Goal: Task Accomplishment & Management: Use online tool/utility

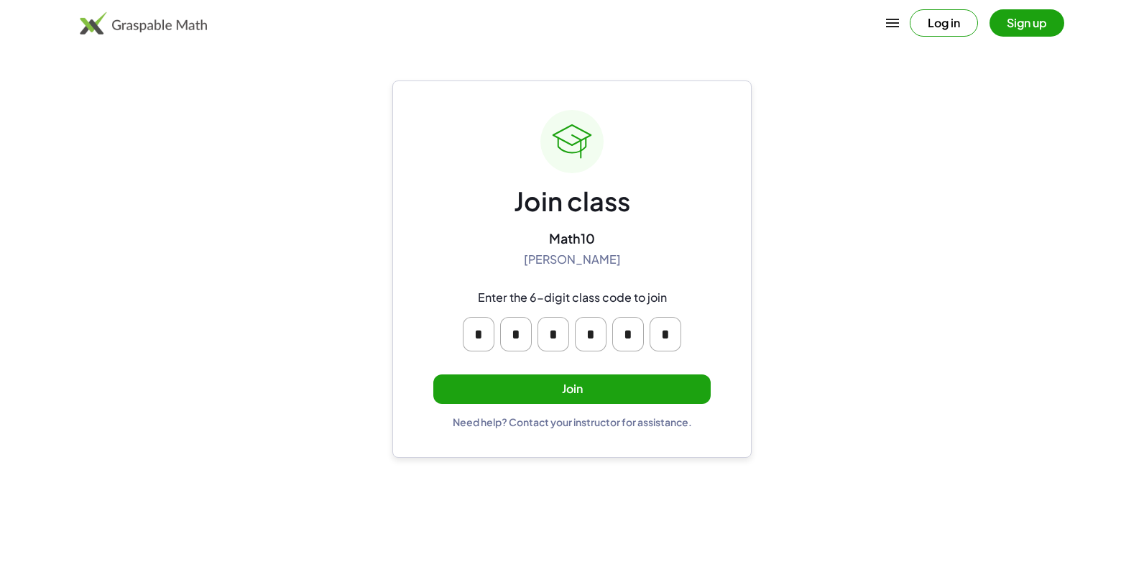
click at [603, 404] on div "Join class Math10 [PERSON_NAME] Enter the 6-digit class code to join * * * * * …" at bounding box center [571, 269] width 277 height 318
click at [554, 389] on button "Join" at bounding box center [571, 388] width 277 height 29
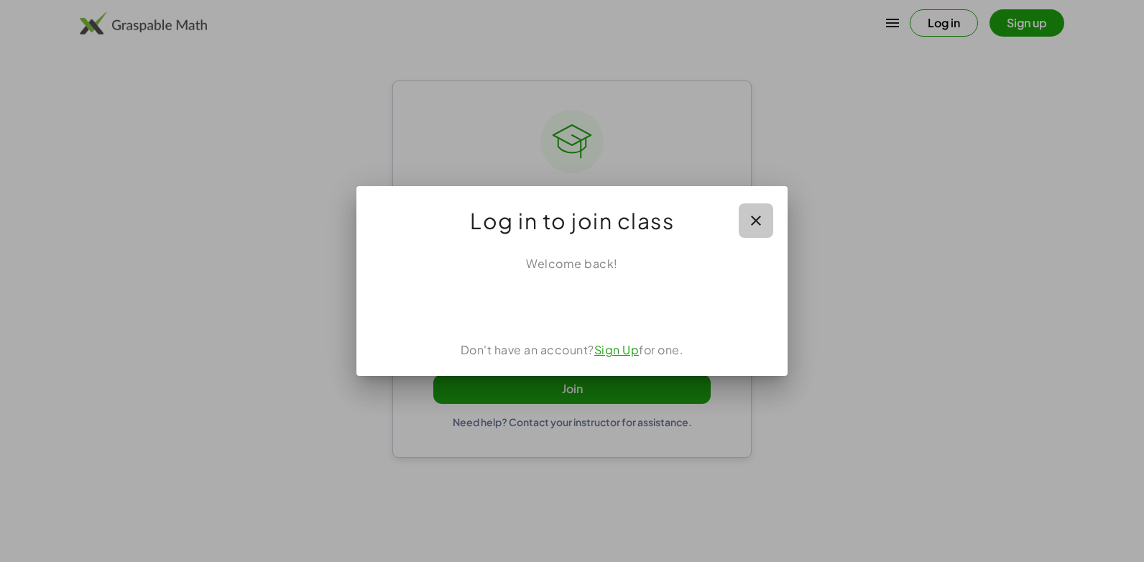
click at [741, 221] on button "button" at bounding box center [756, 220] width 34 height 34
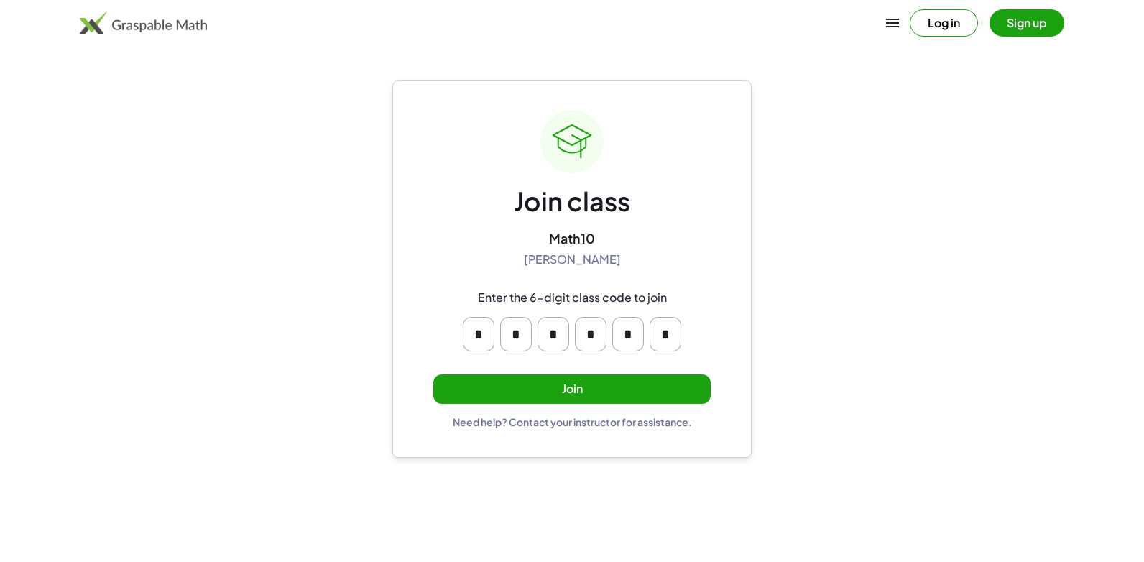
click at [544, 383] on button "Join" at bounding box center [571, 388] width 277 height 29
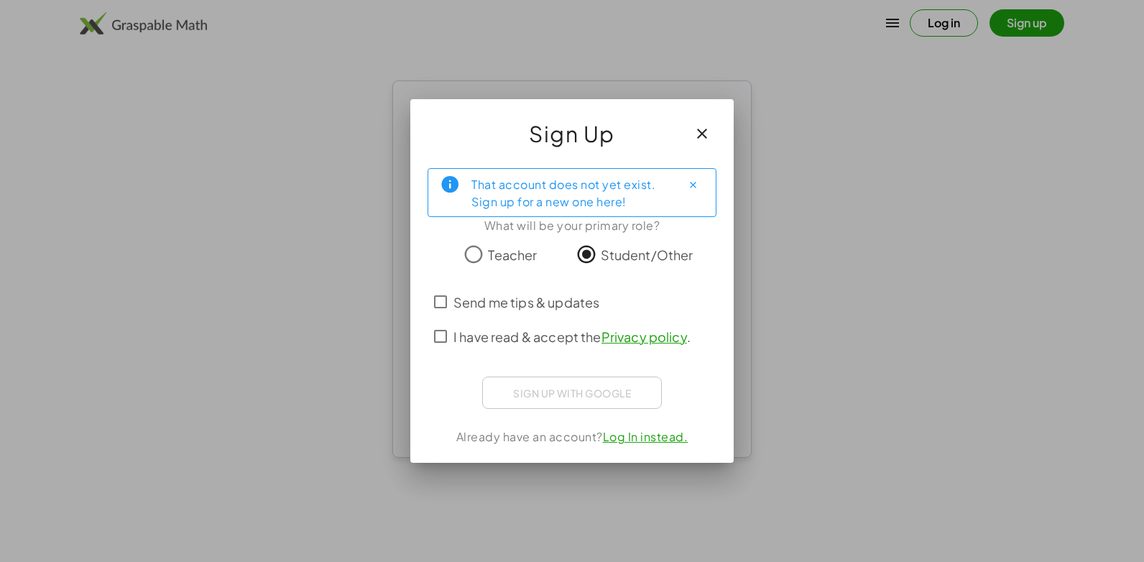
drag, startPoint x: 552, startPoint y: 388, endPoint x: 652, endPoint y: 229, distance: 187.6
click at [652, 229] on div "That account does not yet exist. Sign up for a new one here! What will be your …" at bounding box center [571, 310] width 323 height 306
drag, startPoint x: 652, startPoint y: 229, endPoint x: 580, endPoint y: 146, distance: 110.5
click at [580, 146] on span "Sign Up" at bounding box center [572, 133] width 86 height 34
click at [630, 399] on div "Sign up with Google Iniciar sesión con Google Iniciar sesión con Google. Se abr…" at bounding box center [572, 392] width 180 height 32
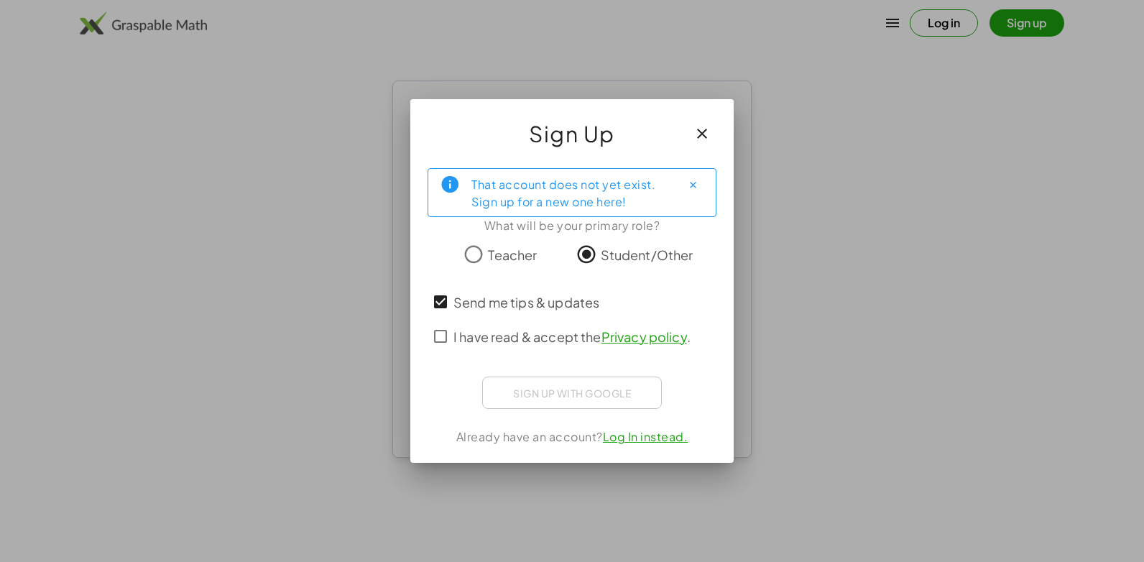
click at [427, 341] on div "That account does not yet exist. Sign up for a new one here! What will be your …" at bounding box center [571, 310] width 323 height 306
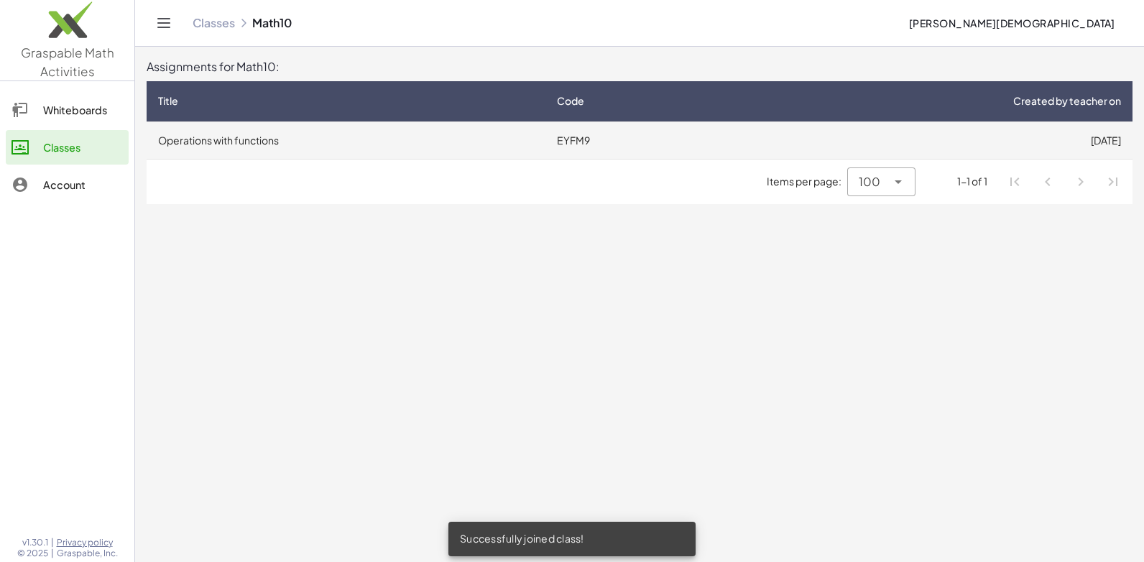
click at [351, 151] on td "Operations with functions" at bounding box center [346, 139] width 399 height 37
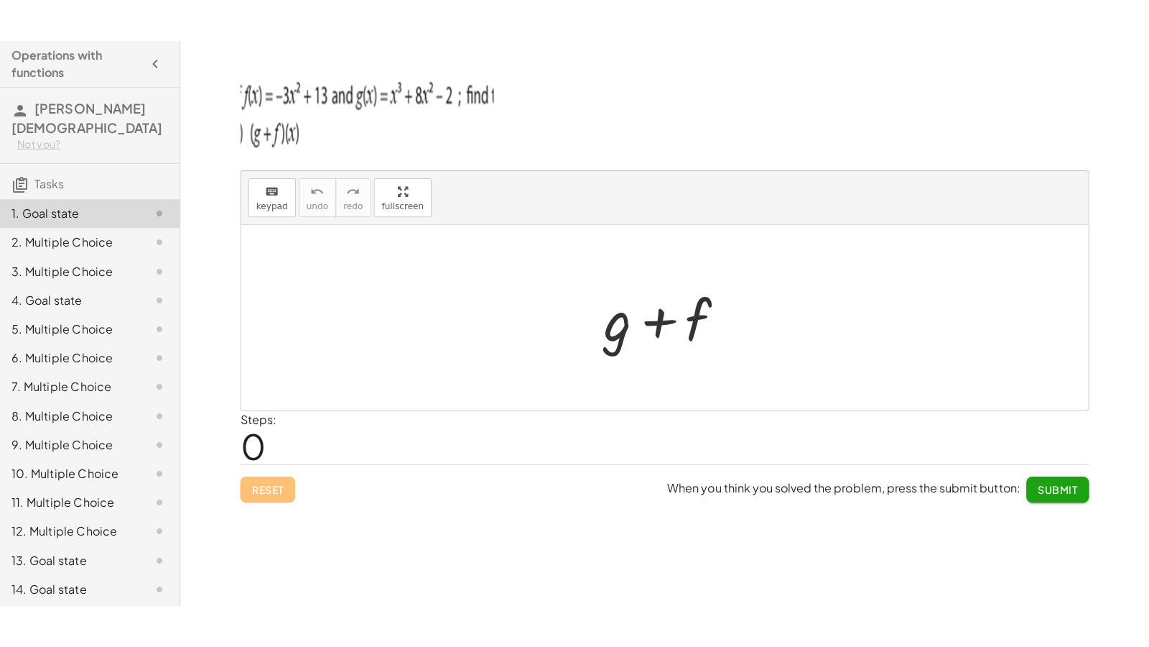
scroll to position [23, 0]
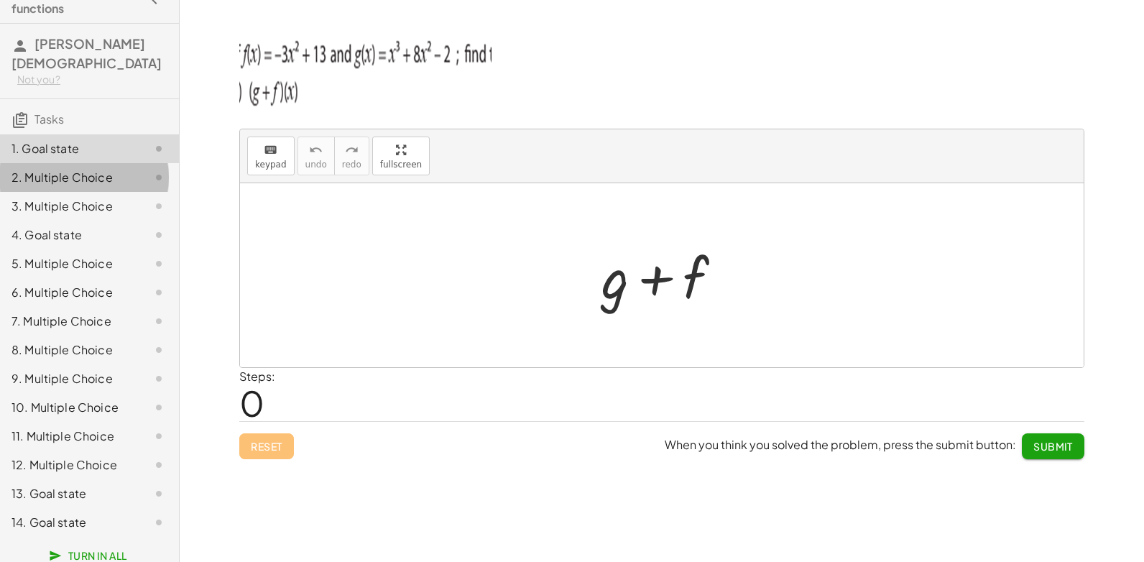
click at [96, 169] on div "2. Multiple Choice" at bounding box center [69, 177] width 116 height 17
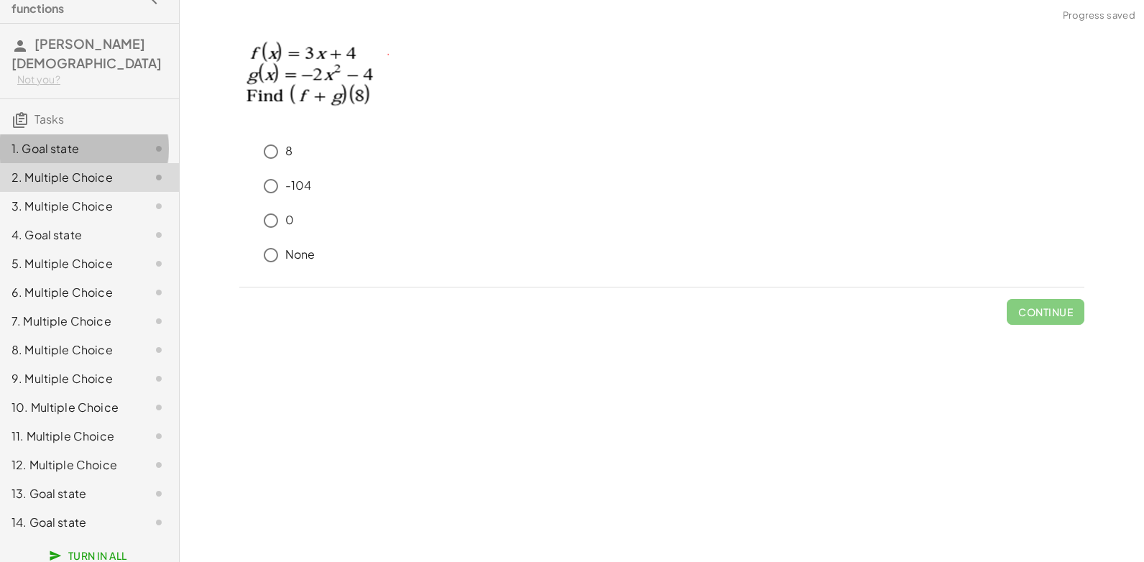
click at [106, 140] on div "1. Goal state" at bounding box center [69, 148] width 116 height 17
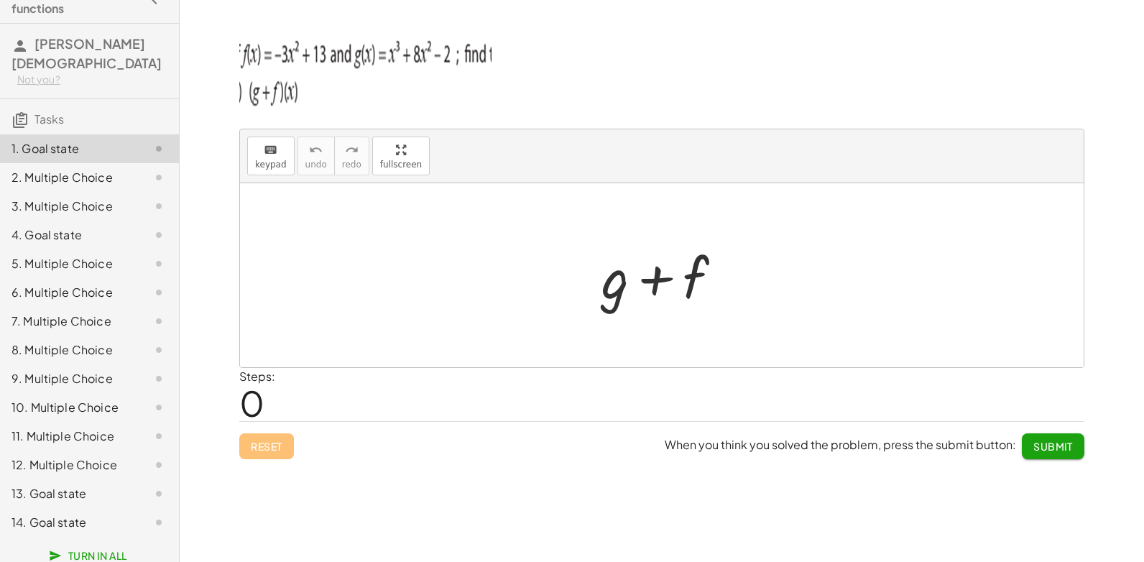
click at [449, 282] on div at bounding box center [661, 275] width 843 height 184
click at [269, 139] on button "keyboard keypad" at bounding box center [270, 155] width 47 height 39
click at [264, 163] on span "keypad" at bounding box center [271, 164] width 32 height 10
drag, startPoint x: 380, startPoint y: 149, endPoint x: 383, endPoint y: 203, distance: 53.2
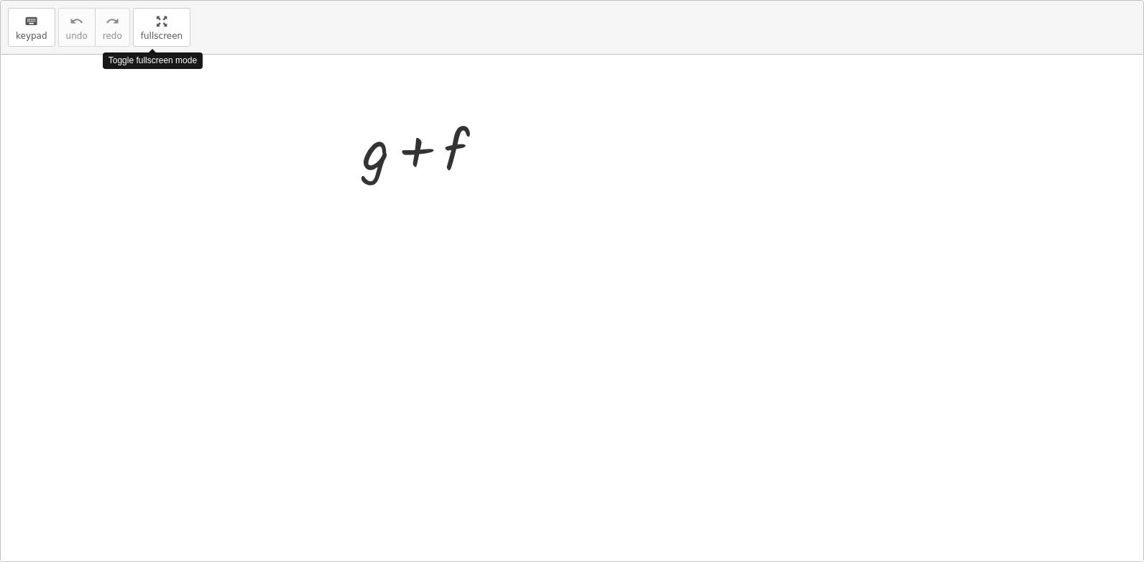
click at [383, 203] on div "keyboard keypad undo undo redo redo fullscreen Toggle fullscreen mode + g + f ×" at bounding box center [572, 281] width 1142 height 560
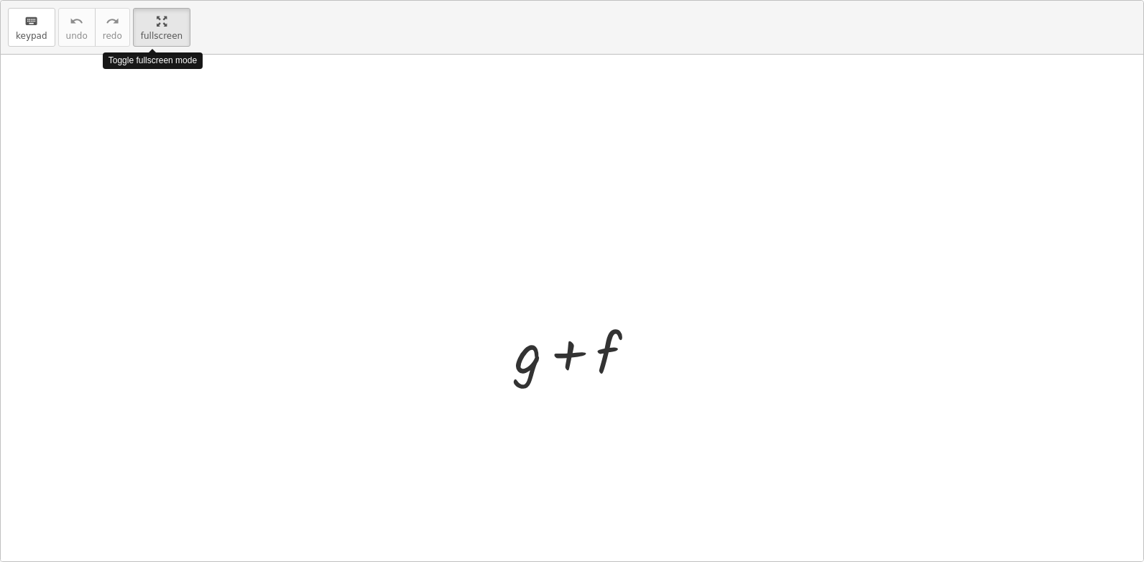
scroll to position [0, 0]
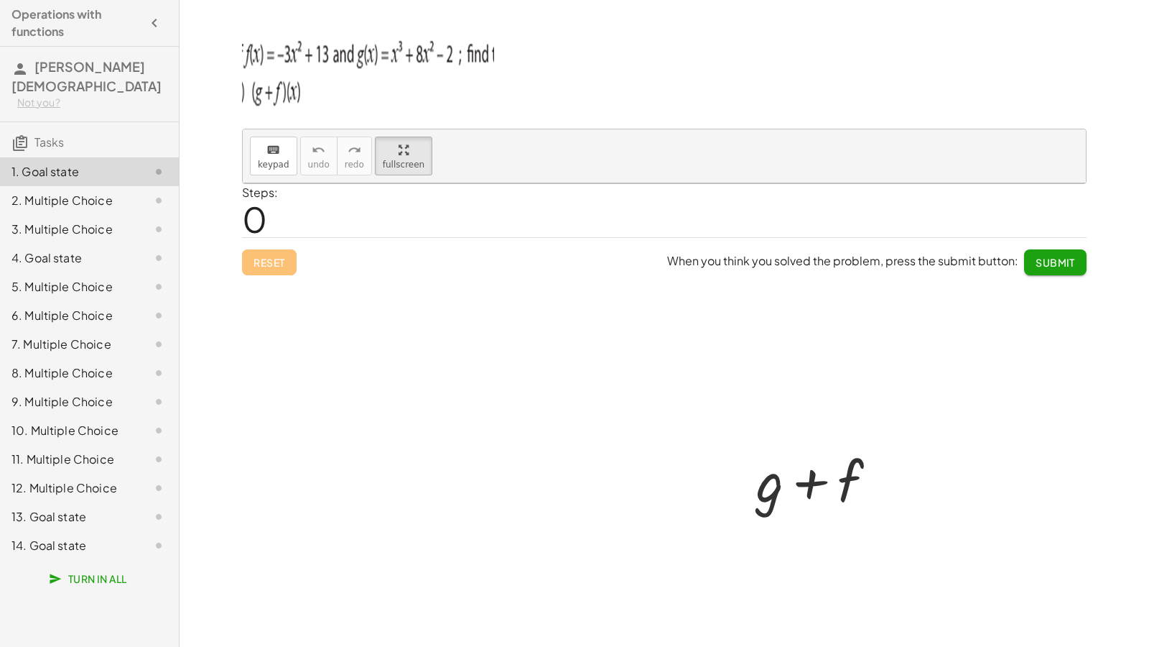
click at [145, 0] on html "Operations with functions [PERSON_NAME][DEMOGRAPHIC_DATA] Not you? Tasks 1. Goa…" at bounding box center [574, 323] width 1149 height 647
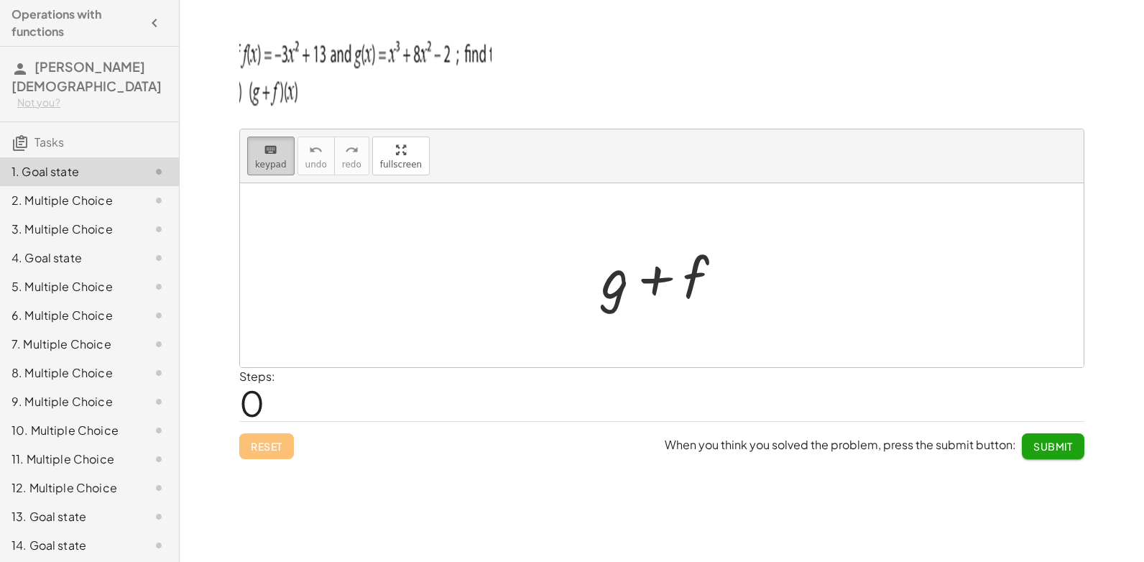
click at [264, 142] on icon "keyboard" at bounding box center [271, 150] width 14 height 17
click at [695, 304] on div at bounding box center [667, 276] width 147 height 74
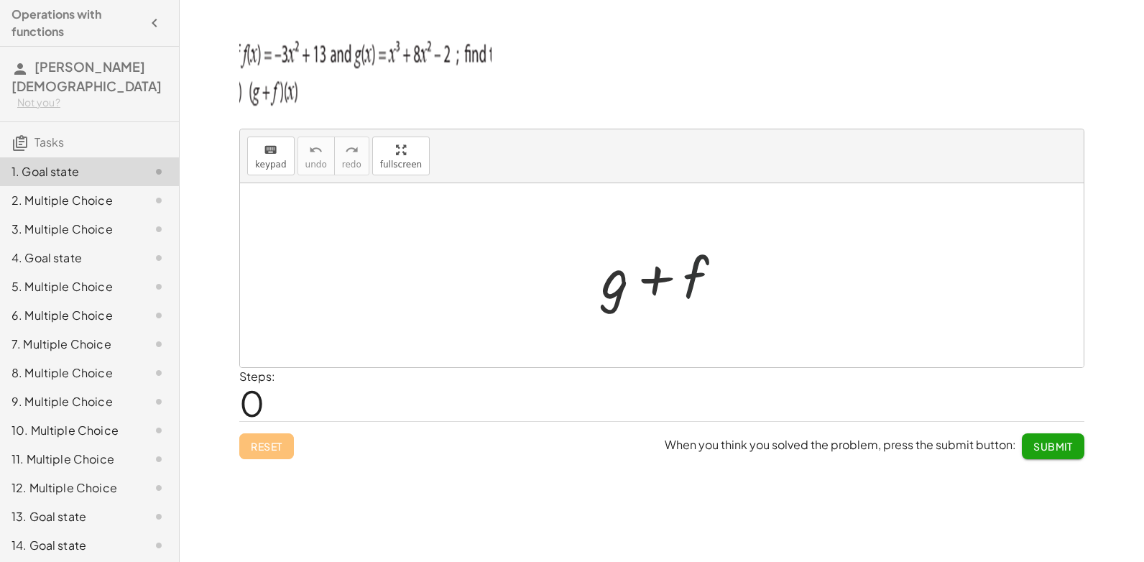
click at [677, 293] on div at bounding box center [667, 276] width 147 height 74
click at [670, 294] on div at bounding box center [667, 276] width 147 height 74
click at [667, 294] on div at bounding box center [667, 276] width 147 height 74
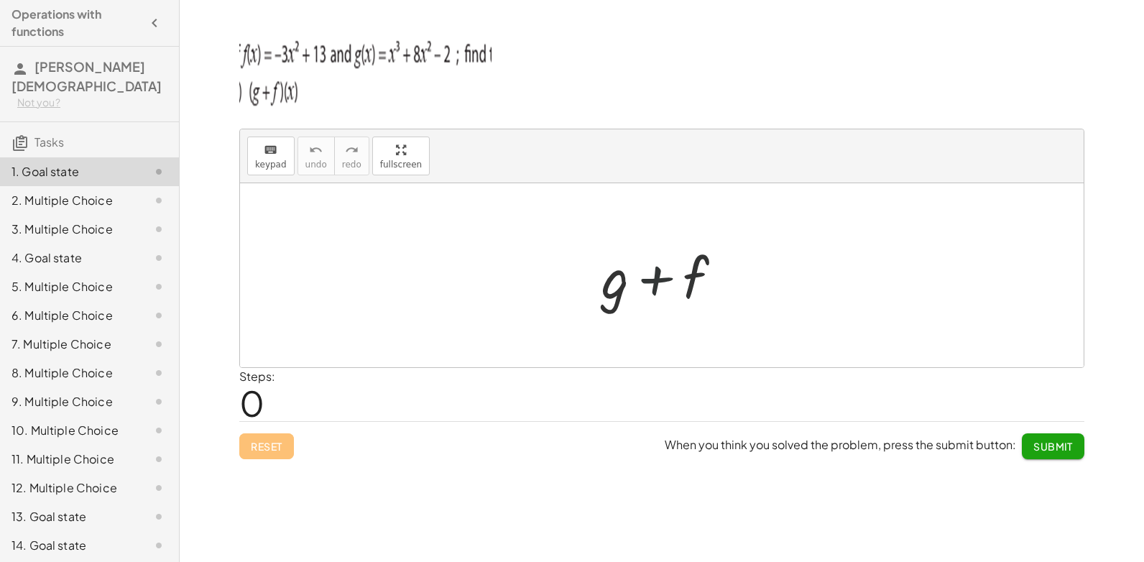
click at [667, 294] on div at bounding box center [667, 276] width 147 height 74
click at [262, 402] on span "0" at bounding box center [251, 403] width 25 height 44
click at [263, 402] on span "0" at bounding box center [251, 403] width 25 height 44
drag, startPoint x: 263, startPoint y: 402, endPoint x: 531, endPoint y: 295, distance: 288.3
click at [531, 295] on div at bounding box center [661, 275] width 843 height 184
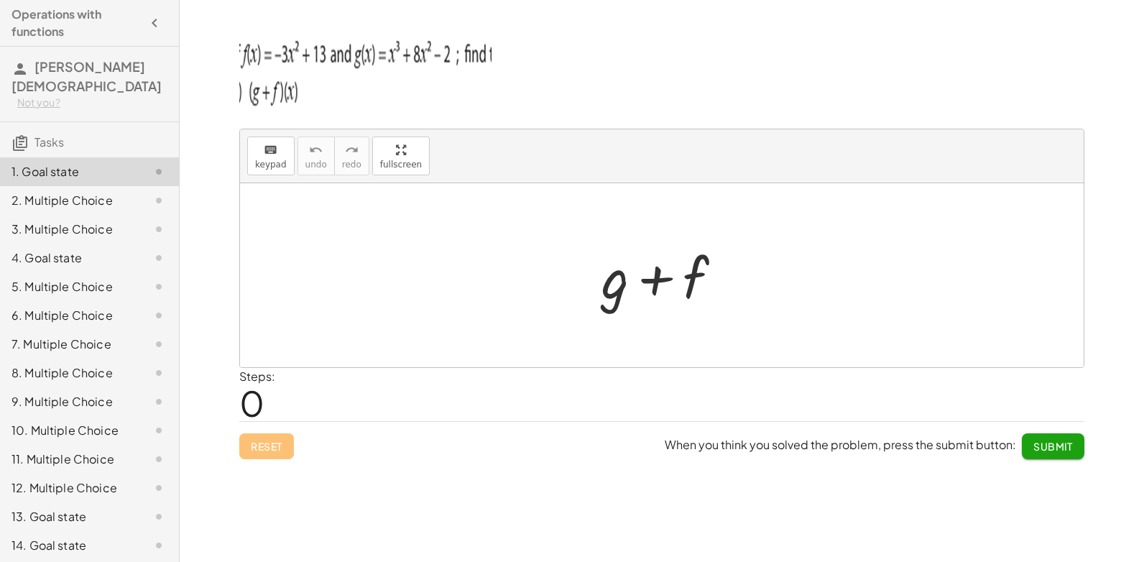
click at [531, 295] on div at bounding box center [661, 275] width 843 height 184
click at [626, 291] on div at bounding box center [667, 276] width 147 height 74
click at [274, 165] on span "keypad" at bounding box center [271, 164] width 32 height 10
click at [282, 153] on div "keyboard" at bounding box center [271, 149] width 32 height 17
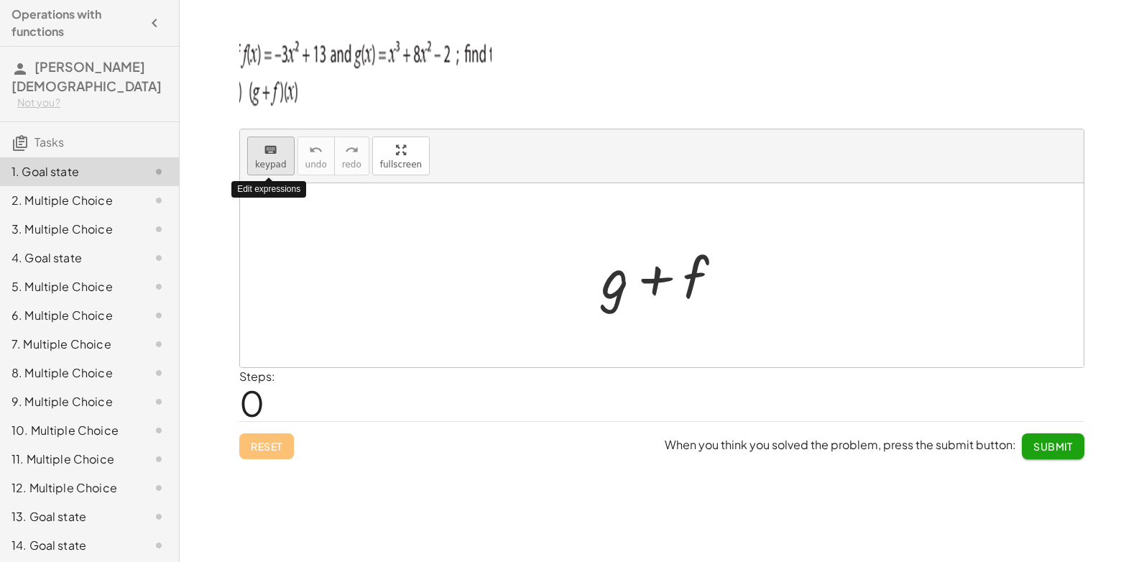
click at [286, 151] on button "keyboard keypad" at bounding box center [270, 155] width 47 height 39
click at [204, 82] on div "keyboard keypad undo undo redo redo fullscreen + g + f × Steps: 0 Reset When yo…" at bounding box center [662, 281] width 964 height 562
click at [246, 77] on img at bounding box center [365, 70] width 252 height 86
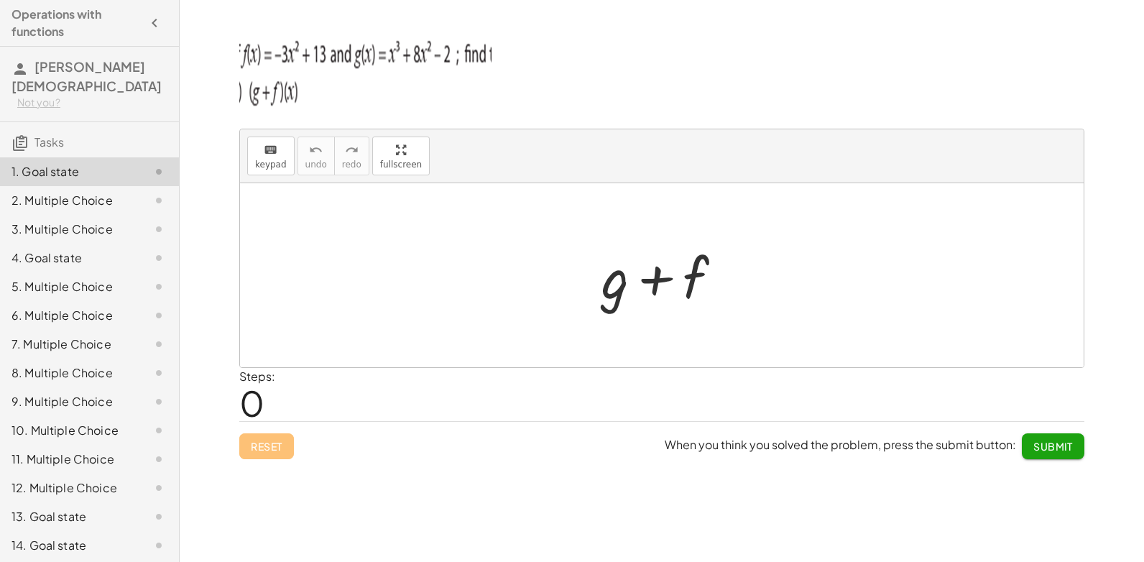
click at [246, 77] on img at bounding box center [365, 70] width 252 height 86
click at [256, 149] on div "keyboard" at bounding box center [271, 149] width 32 height 17
click at [127, 192] on div at bounding box center [147, 200] width 40 height 17
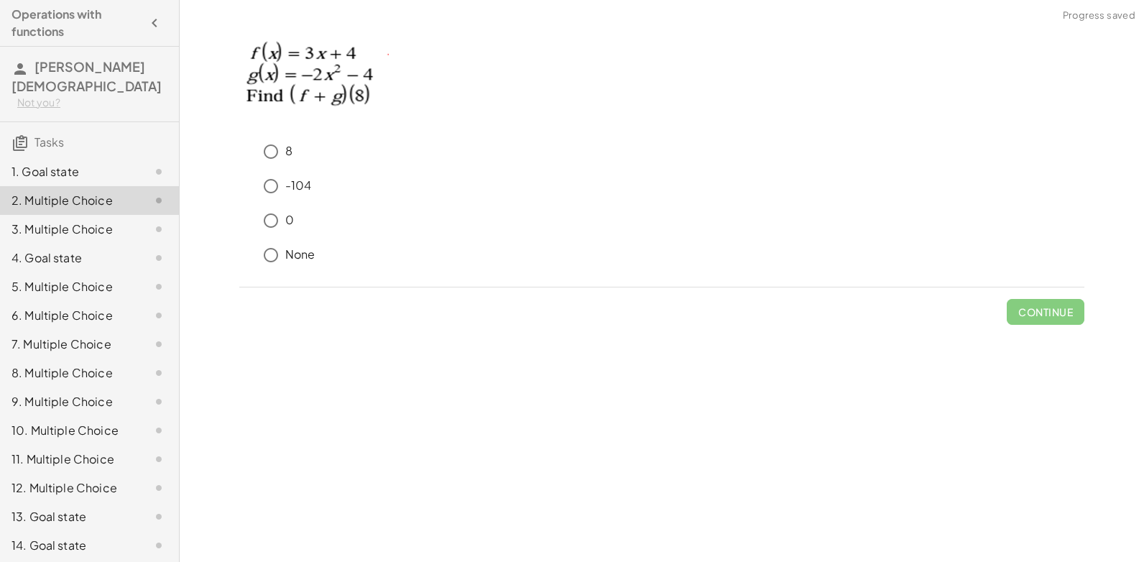
click at [152, 163] on icon at bounding box center [158, 171] width 17 height 17
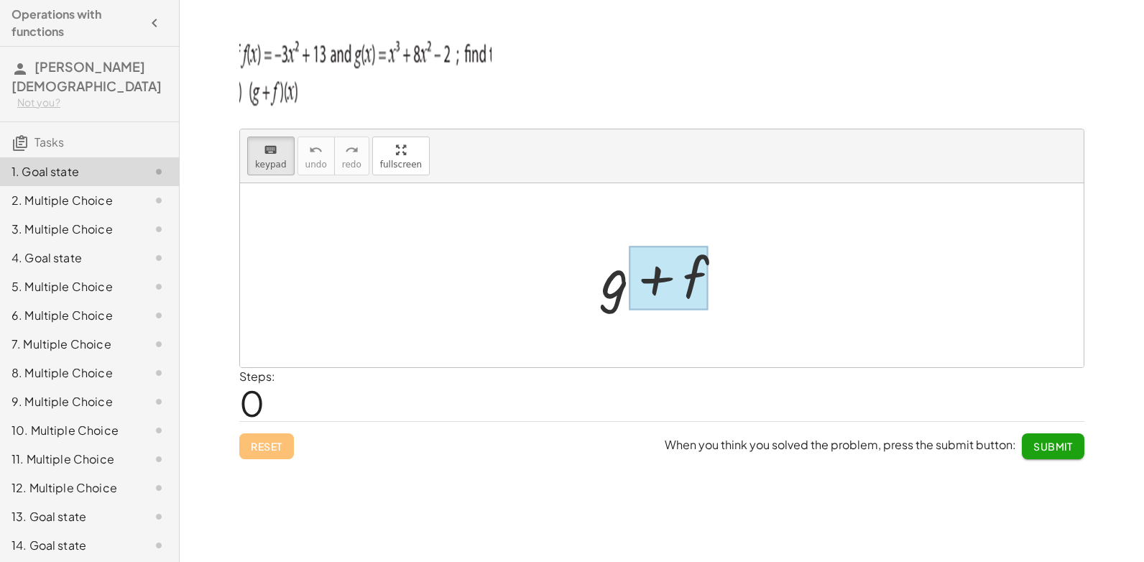
click at [685, 299] on div at bounding box center [669, 278] width 80 height 64
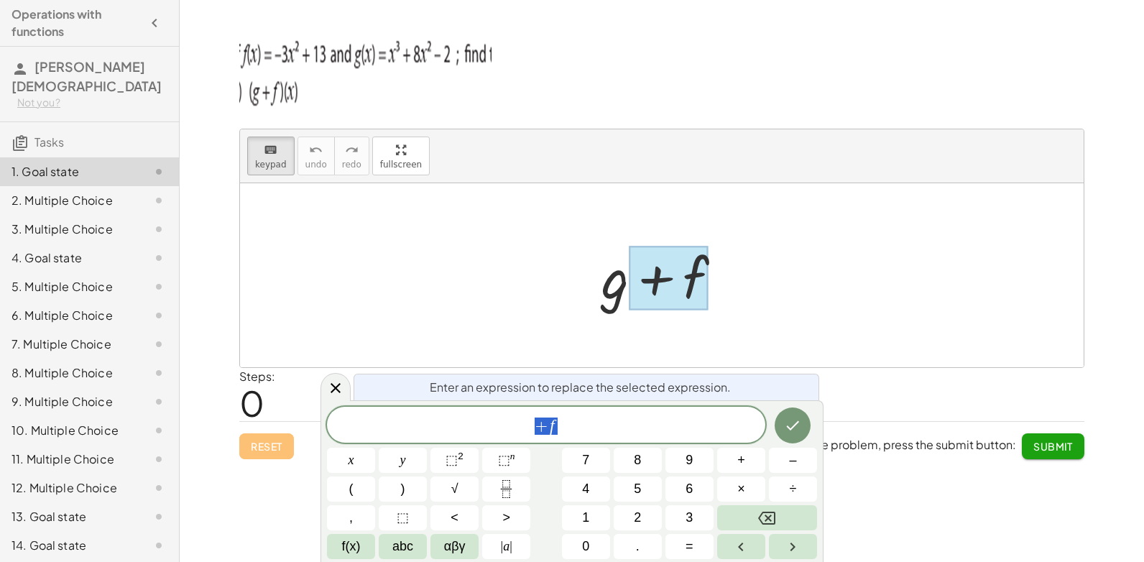
click at [617, 286] on div at bounding box center [667, 276] width 147 height 74
click at [649, 284] on div at bounding box center [669, 278] width 80 height 64
drag, startPoint x: 649, startPoint y: 284, endPoint x: 555, endPoint y: 429, distance: 172.4
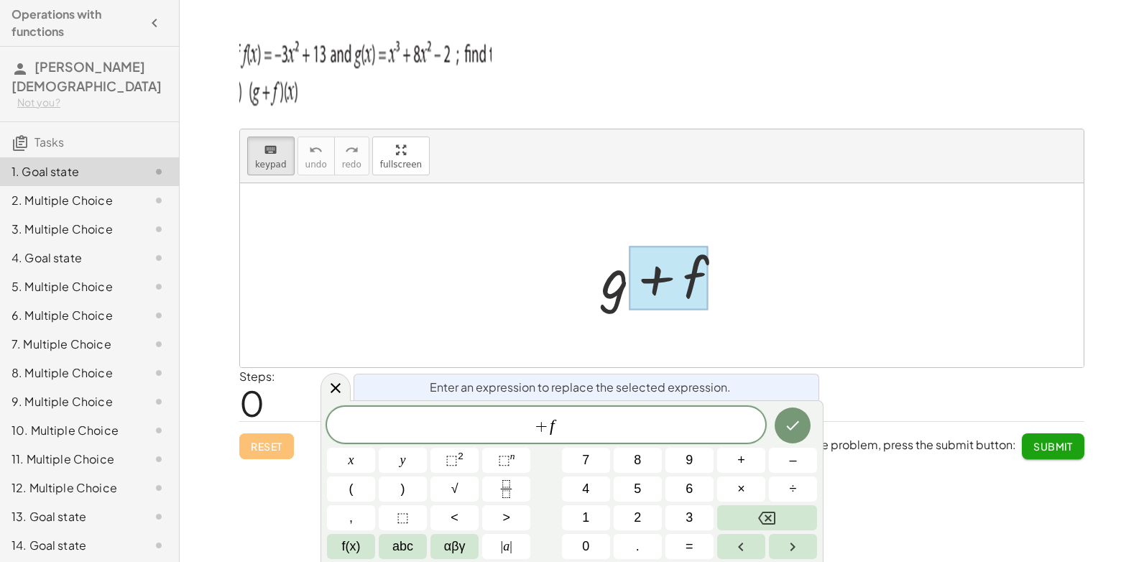
click at [555, 429] on span "+ f" at bounding box center [546, 426] width 438 height 20
click at [557, 291] on div at bounding box center [661, 275] width 843 height 184
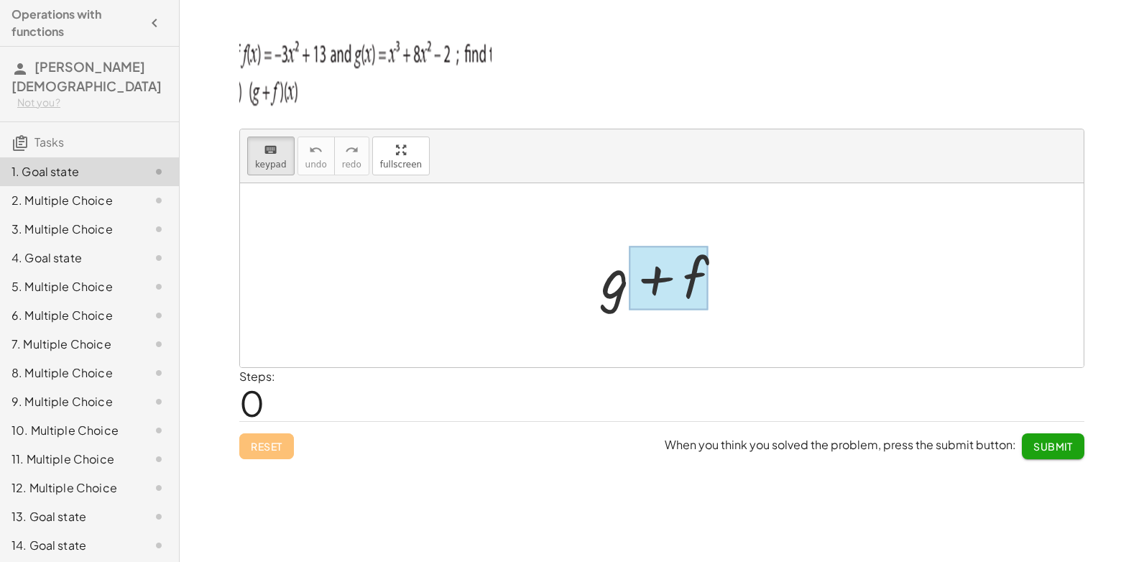
click at [647, 290] on div at bounding box center [669, 278] width 80 height 64
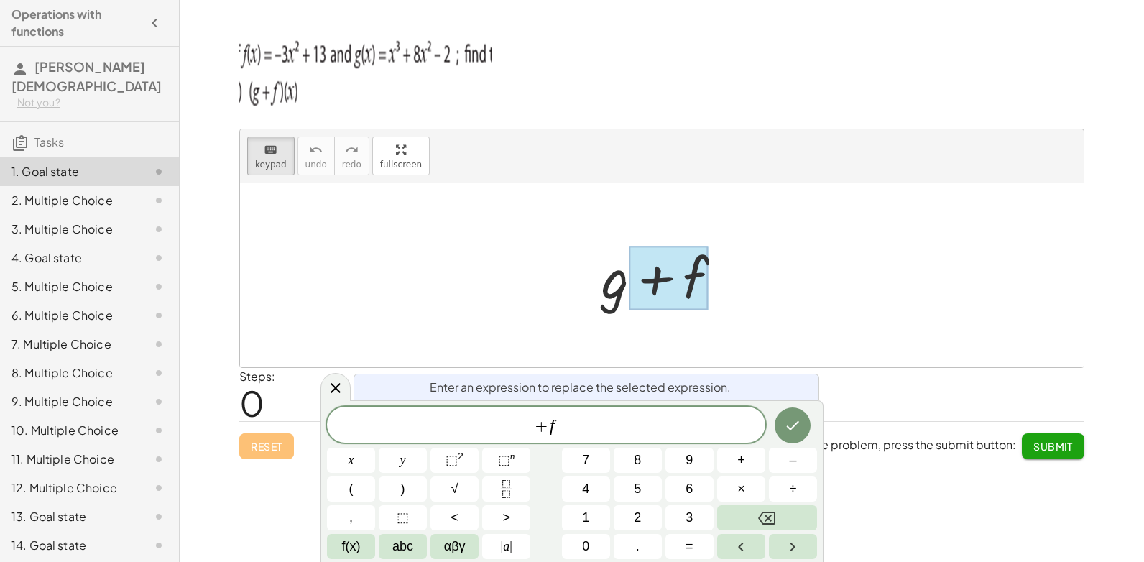
drag, startPoint x: 647, startPoint y: 287, endPoint x: 510, endPoint y: 179, distance: 174.4
click at [512, 179] on div "keyboard keypad undo undo redo redo fullscreen + g + f ×" at bounding box center [661, 248] width 843 height 238
click at [548, 218] on div at bounding box center [661, 275] width 843 height 184
click at [657, 297] on div at bounding box center [667, 276] width 147 height 74
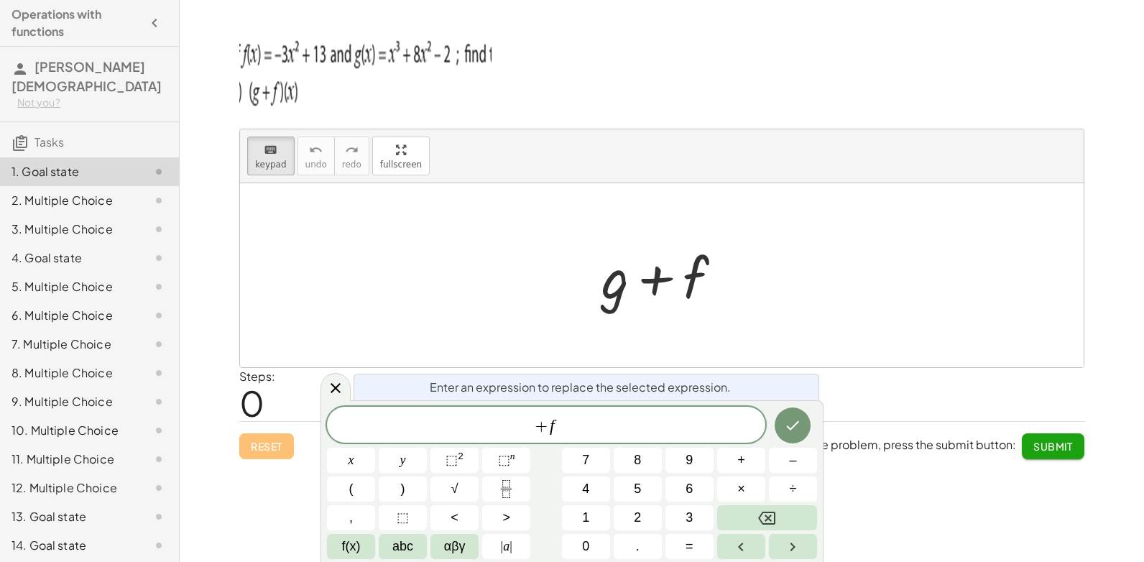
click at [657, 297] on div at bounding box center [667, 276] width 147 height 74
click at [414, 237] on div at bounding box center [661, 275] width 843 height 184
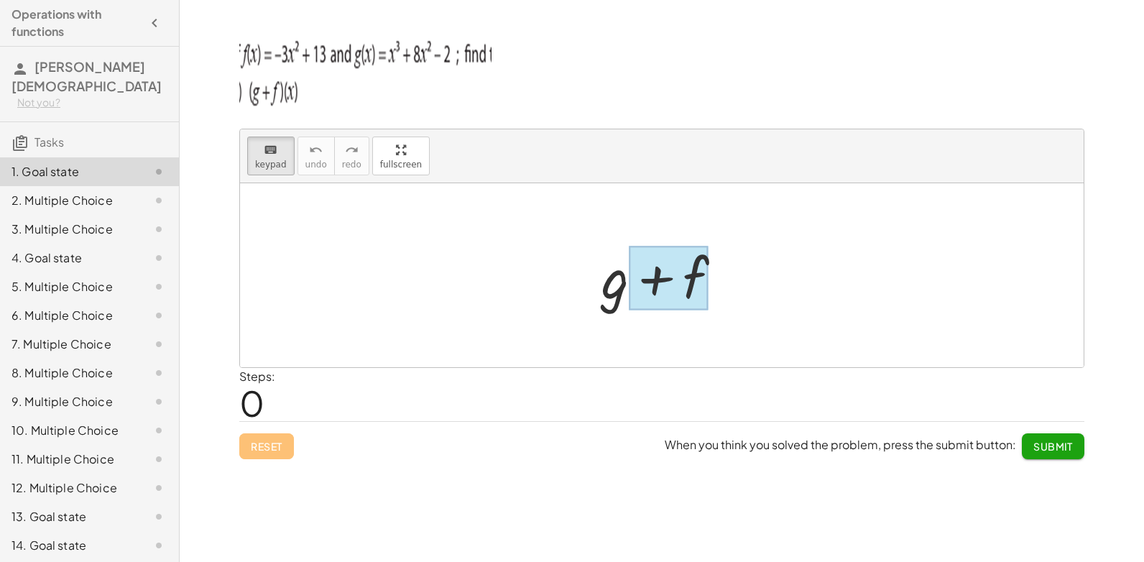
click at [633, 302] on div at bounding box center [669, 278] width 80 height 64
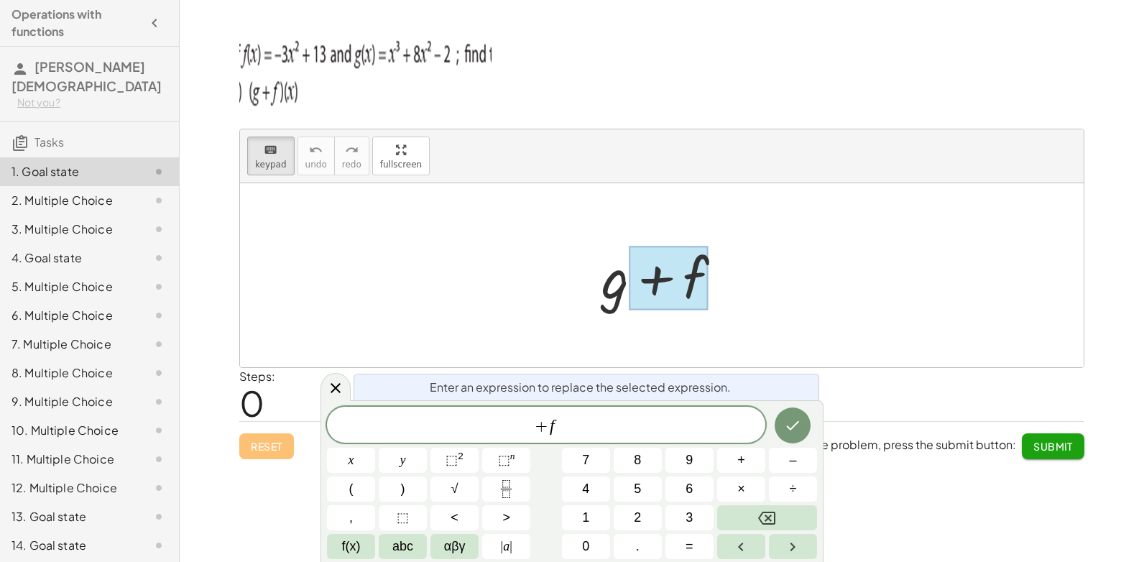
click at [603, 387] on span "Enter an expression to replace the selected expression." at bounding box center [580, 387] width 301 height 17
click at [652, 351] on div at bounding box center [661, 275] width 843 height 184
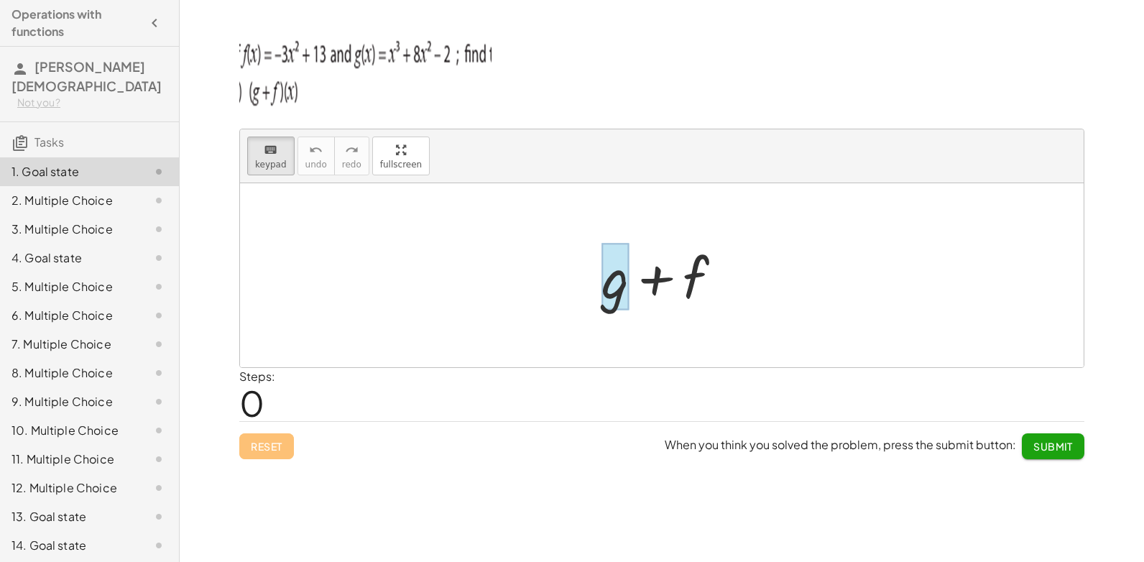
click at [614, 292] on div at bounding box center [614, 277] width 27 height 67
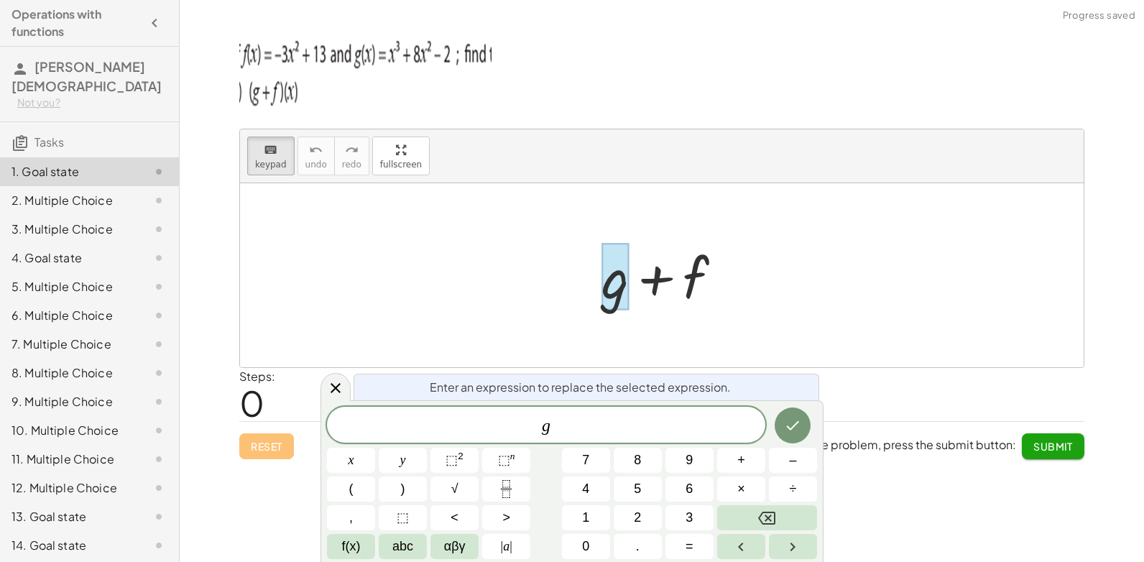
click at [680, 274] on div at bounding box center [667, 276] width 147 height 74
click at [681, 275] on div at bounding box center [667, 276] width 147 height 74
click at [523, 374] on div "Enter an expression to replace the selected expression." at bounding box center [586, 387] width 466 height 27
click at [340, 393] on icon at bounding box center [335, 387] width 17 height 17
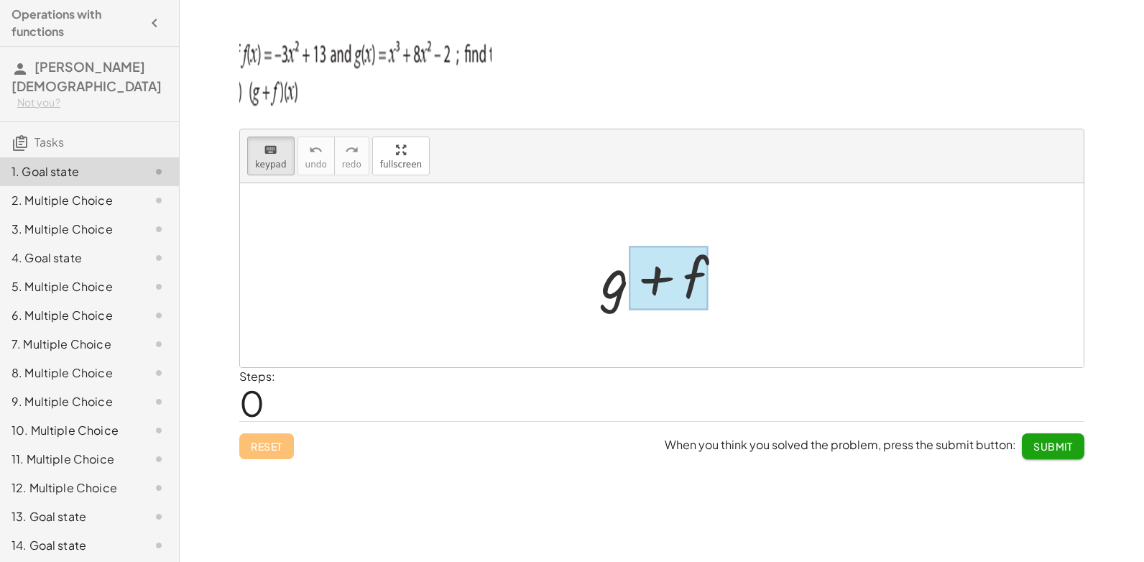
drag, startPoint x: 705, startPoint y: 294, endPoint x: 688, endPoint y: 289, distance: 17.3
click at [688, 289] on div at bounding box center [669, 278] width 80 height 64
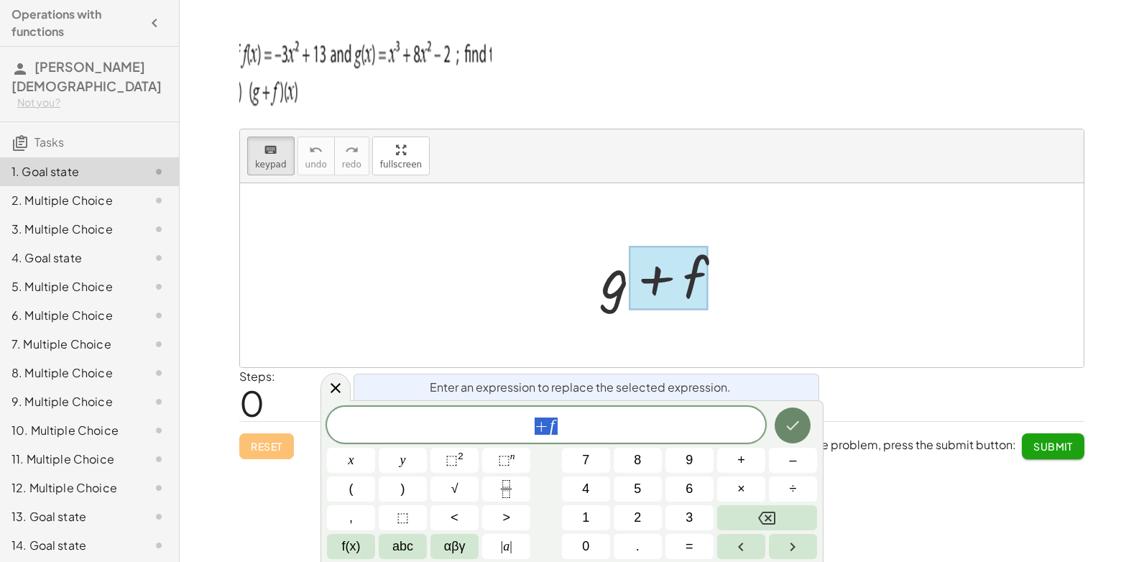
click at [787, 435] on button "Done" at bounding box center [792, 425] width 36 height 36
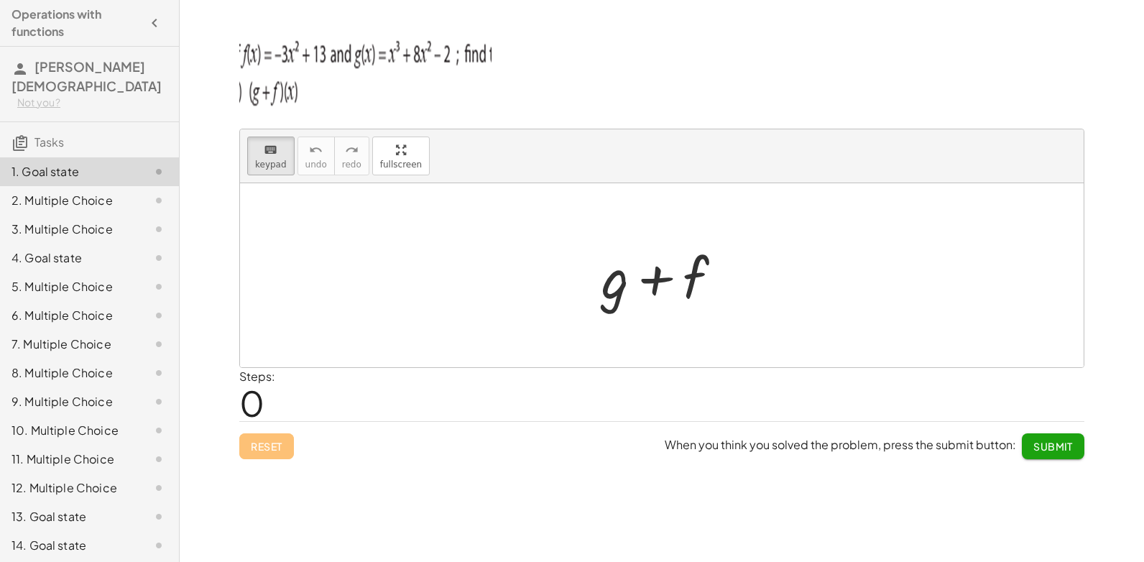
drag, startPoint x: 678, startPoint y: 284, endPoint x: 493, endPoint y: 210, distance: 199.8
click at [667, 282] on div at bounding box center [669, 278] width 80 height 64
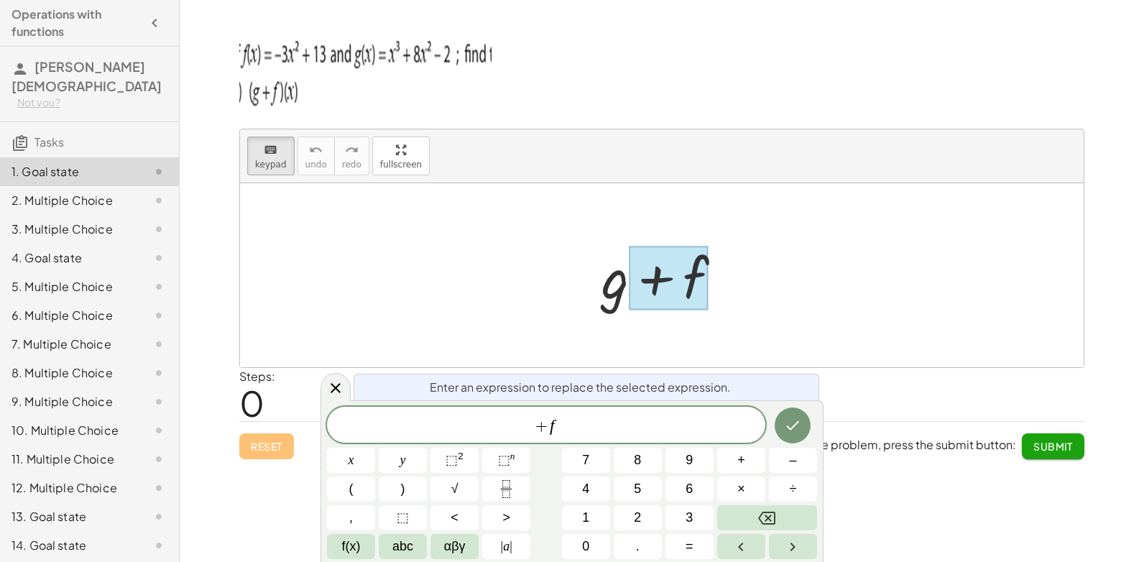
click at [667, 277] on div at bounding box center [669, 278] width 80 height 64
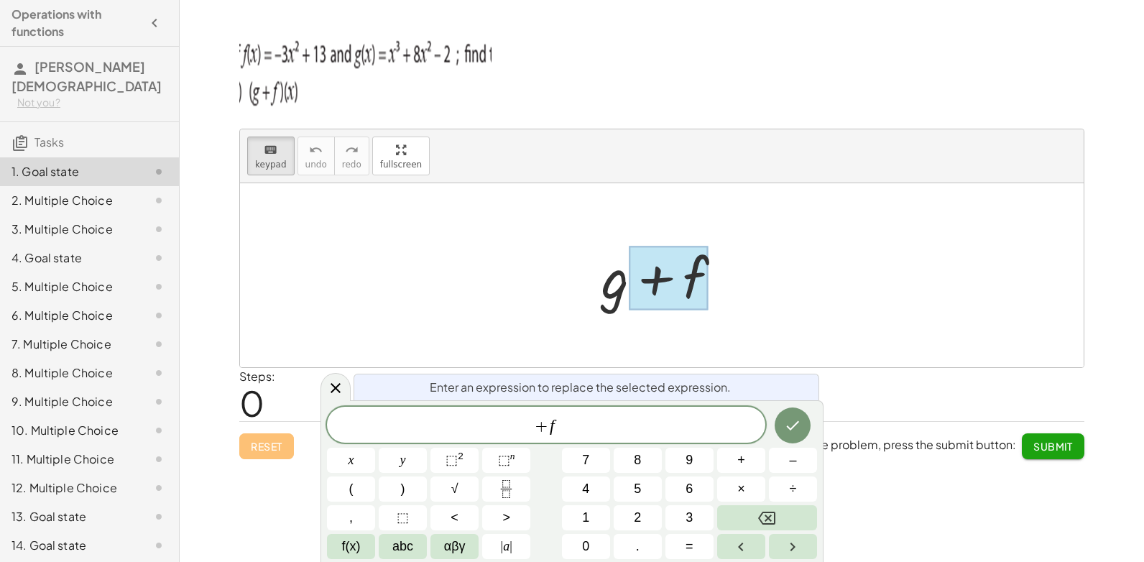
click at [667, 277] on div at bounding box center [669, 278] width 80 height 64
click at [466, 440] on div "+ f" at bounding box center [546, 425] width 438 height 36
click at [466, 440] on div "​ + f" at bounding box center [546, 425] width 438 height 36
click at [259, 455] on div "Reset When you think you solved the problem, press the submit button: Submit" at bounding box center [661, 440] width 845 height 38
click at [608, 305] on div at bounding box center [667, 276] width 147 height 74
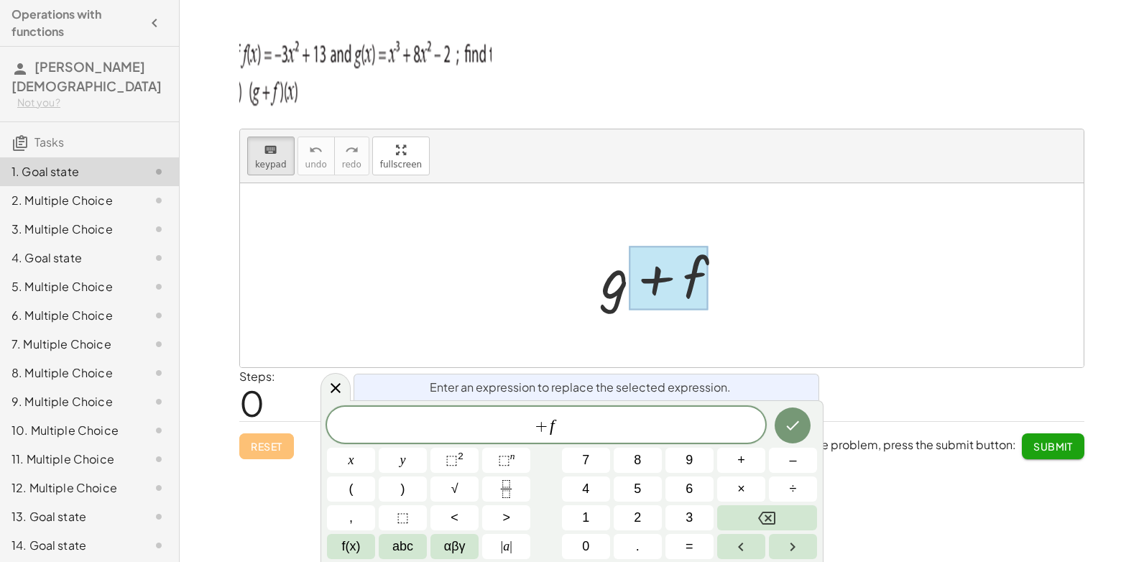
click at [623, 284] on div at bounding box center [667, 276] width 147 height 74
click at [604, 287] on div at bounding box center [667, 276] width 147 height 74
click at [797, 416] on button "Done" at bounding box center [792, 425] width 36 height 36
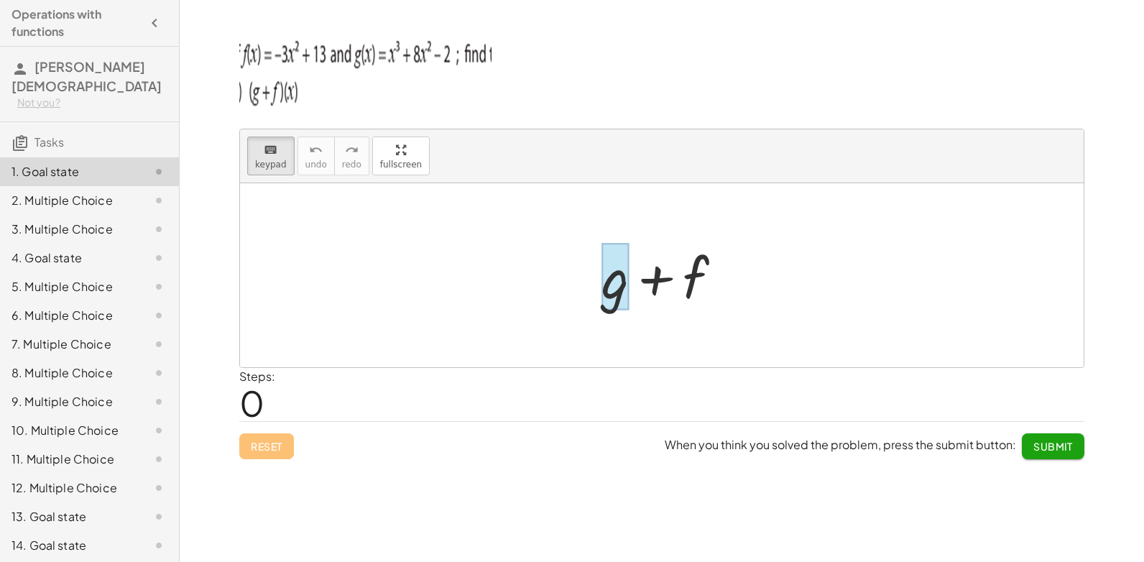
click at [606, 291] on div at bounding box center [614, 277] width 27 height 67
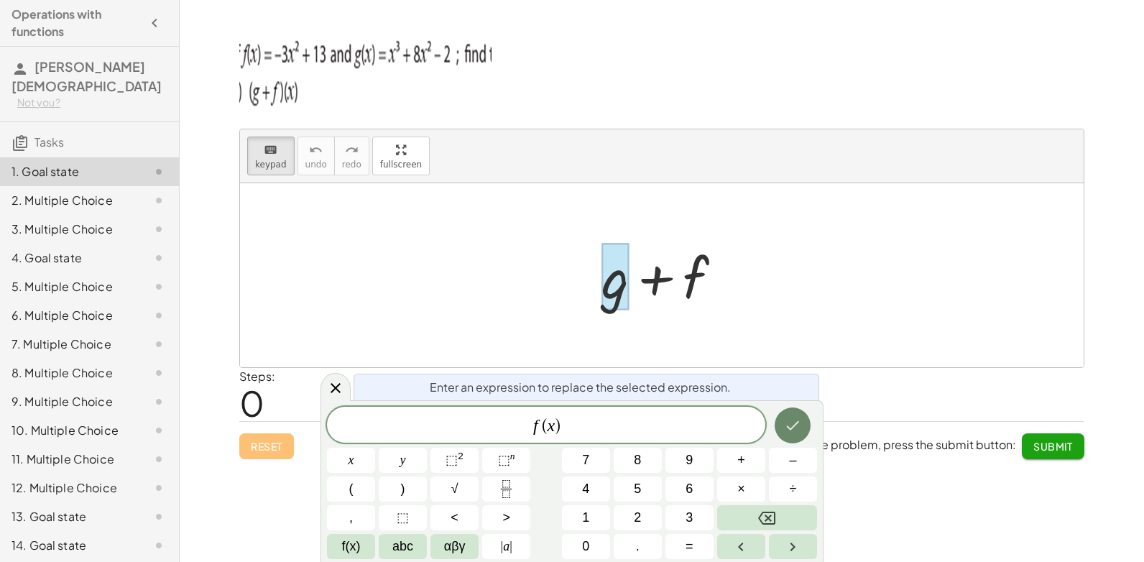
click at [794, 413] on button "Done" at bounding box center [792, 425] width 36 height 36
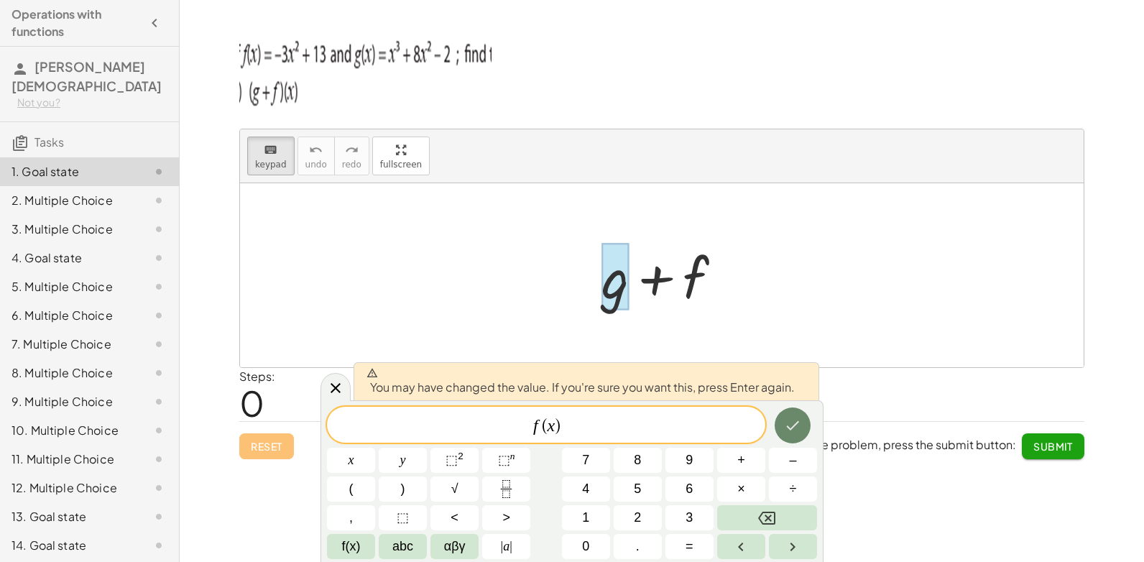
click at [801, 417] on icon "Done" at bounding box center [792, 425] width 17 height 17
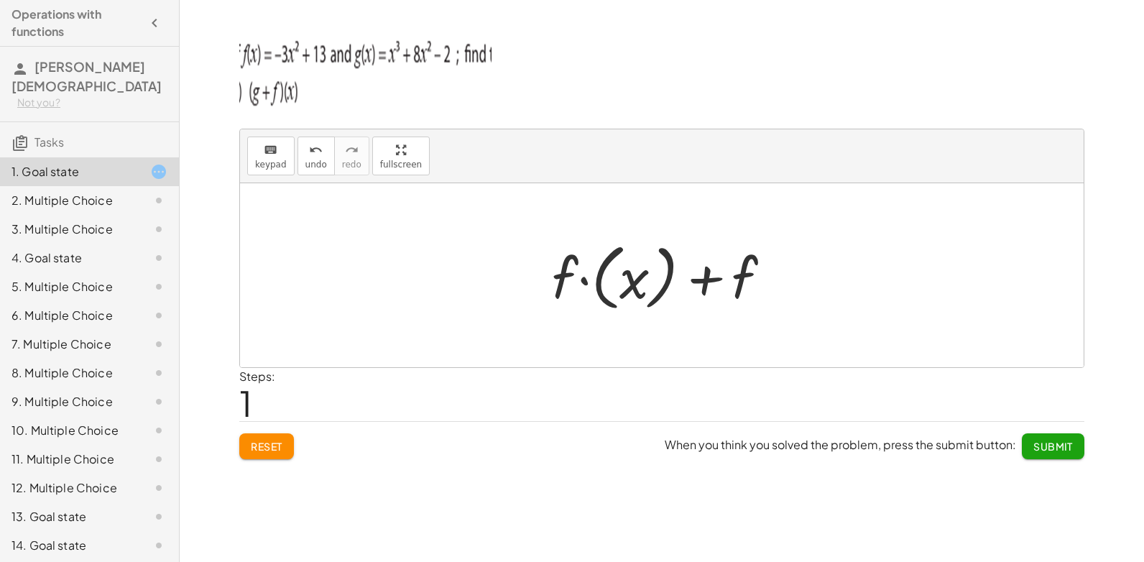
click at [662, 283] on div at bounding box center [667, 276] width 245 height 80
click at [721, 274] on div at bounding box center [667, 276] width 175 height 74
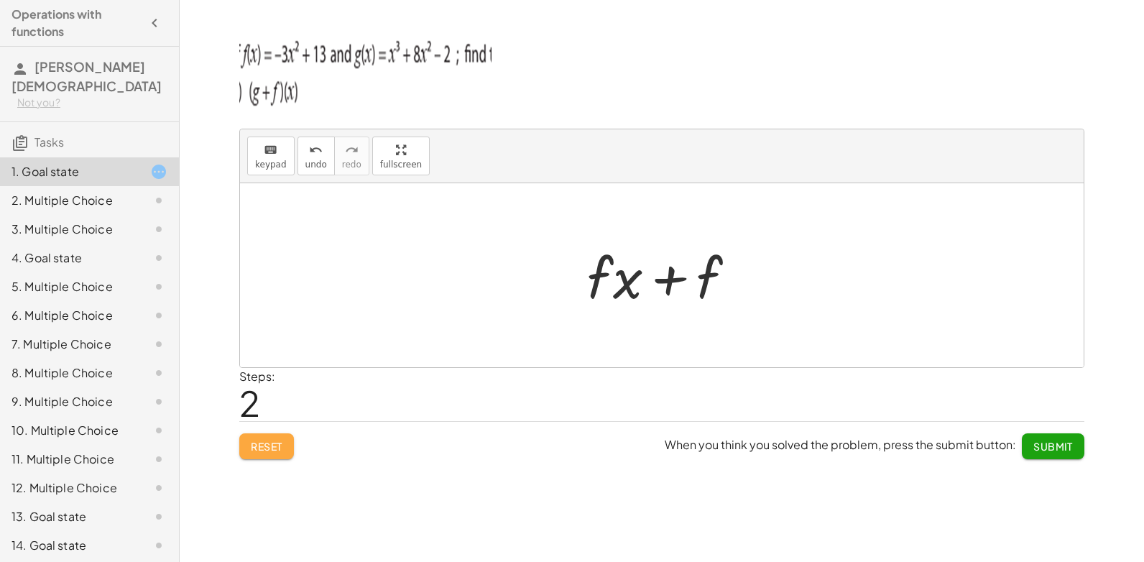
click at [277, 452] on span "Reset" at bounding box center [267, 446] width 32 height 13
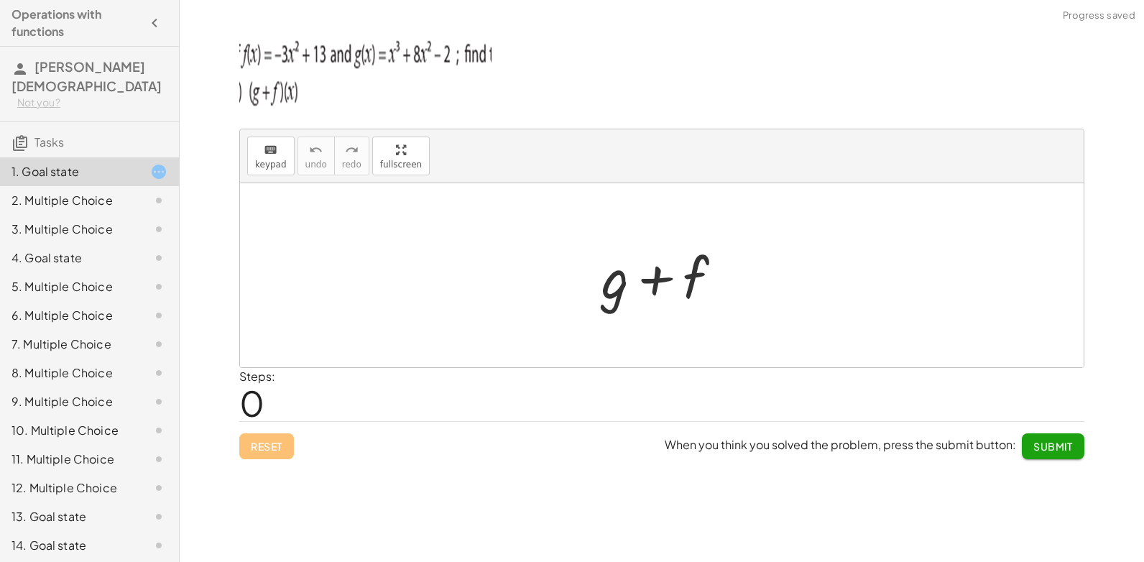
click at [700, 272] on div at bounding box center [667, 276] width 147 height 74
click at [616, 295] on div at bounding box center [667, 276] width 147 height 74
click at [677, 270] on div at bounding box center [667, 276] width 147 height 74
click at [687, 272] on div at bounding box center [667, 276] width 147 height 74
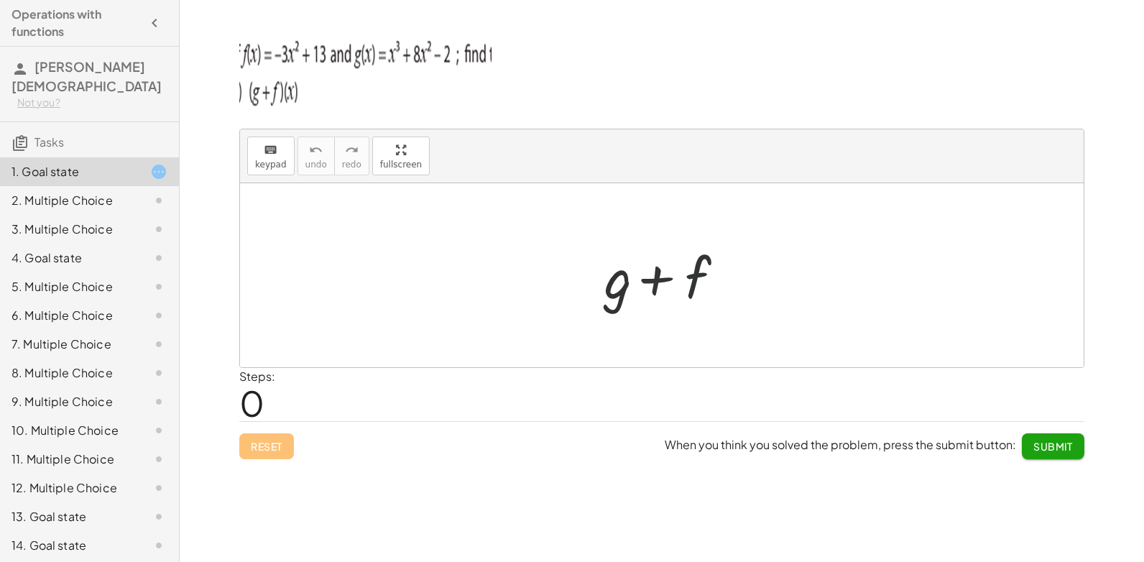
click at [687, 272] on div at bounding box center [667, 276] width 147 height 74
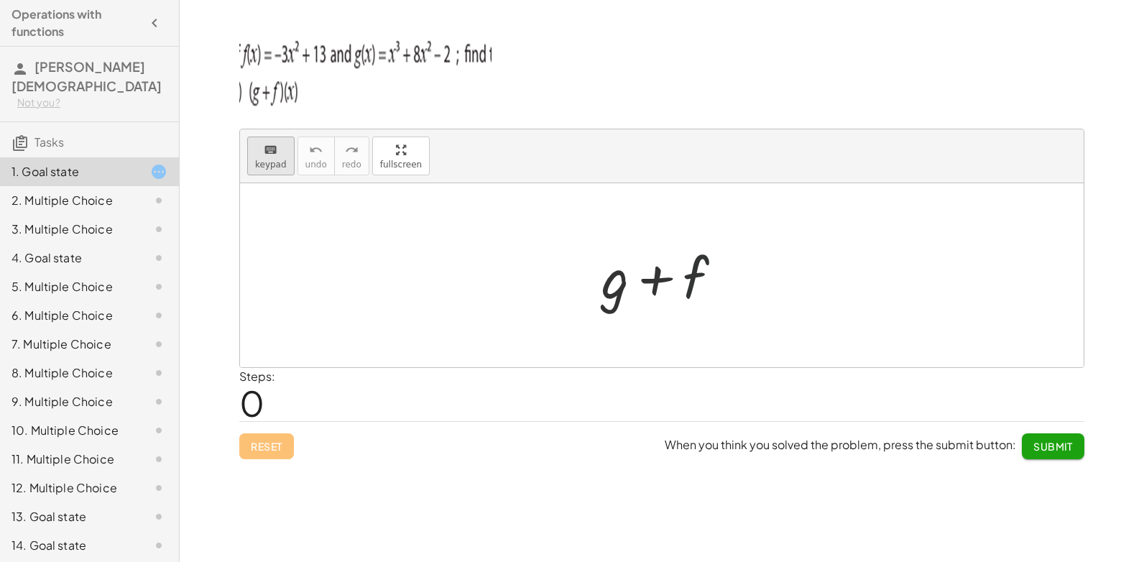
click at [279, 149] on div "keyboard" at bounding box center [271, 149] width 32 height 17
click at [688, 301] on div at bounding box center [669, 278] width 80 height 64
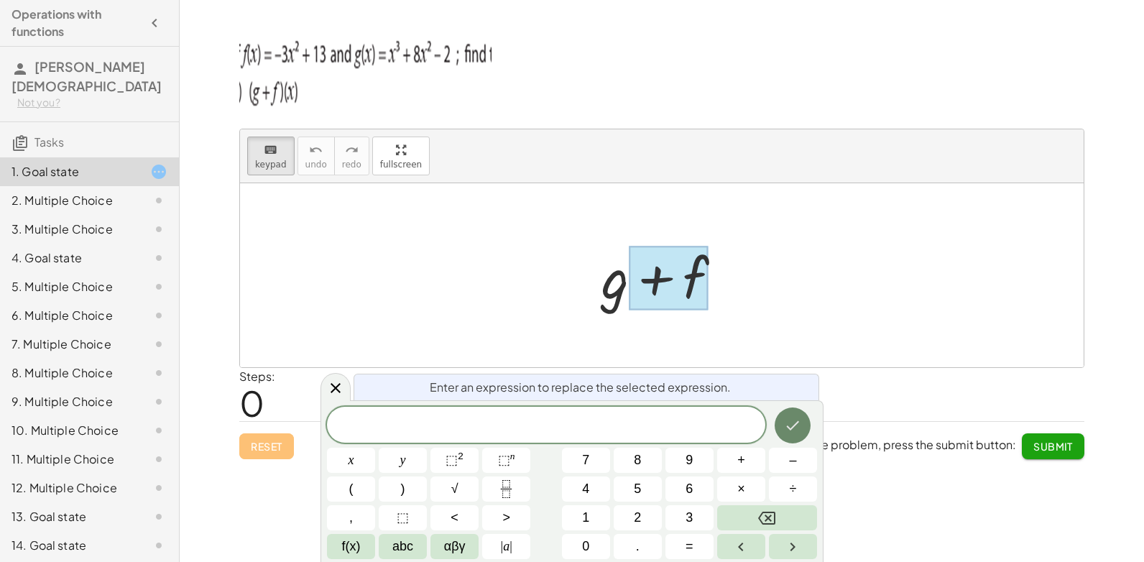
click at [808, 433] on button "Done" at bounding box center [792, 425] width 36 height 36
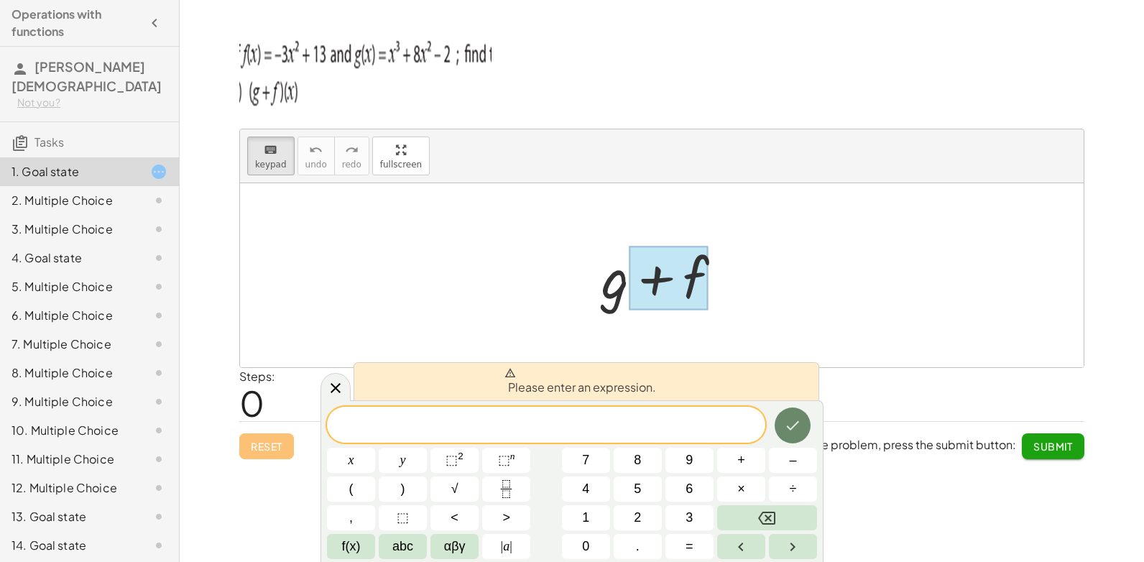
click at [801, 431] on button "Done" at bounding box center [792, 425] width 36 height 36
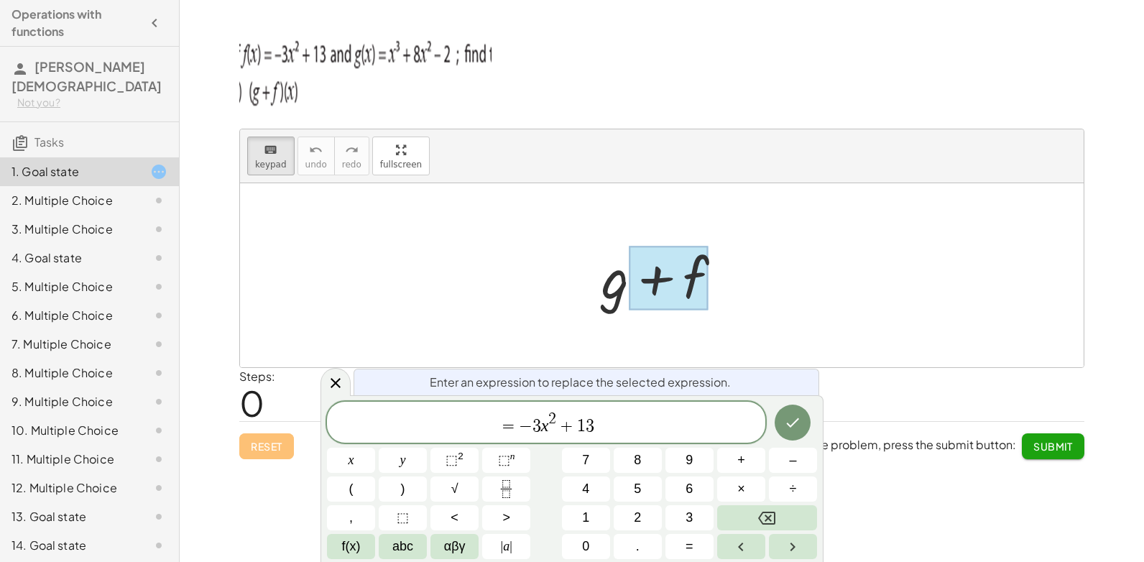
click at [624, 313] on div "+ g + f" at bounding box center [662, 275] width 165 height 81
click at [621, 290] on div at bounding box center [667, 276] width 147 height 74
click at [790, 417] on icon "Done" at bounding box center [792, 422] width 17 height 17
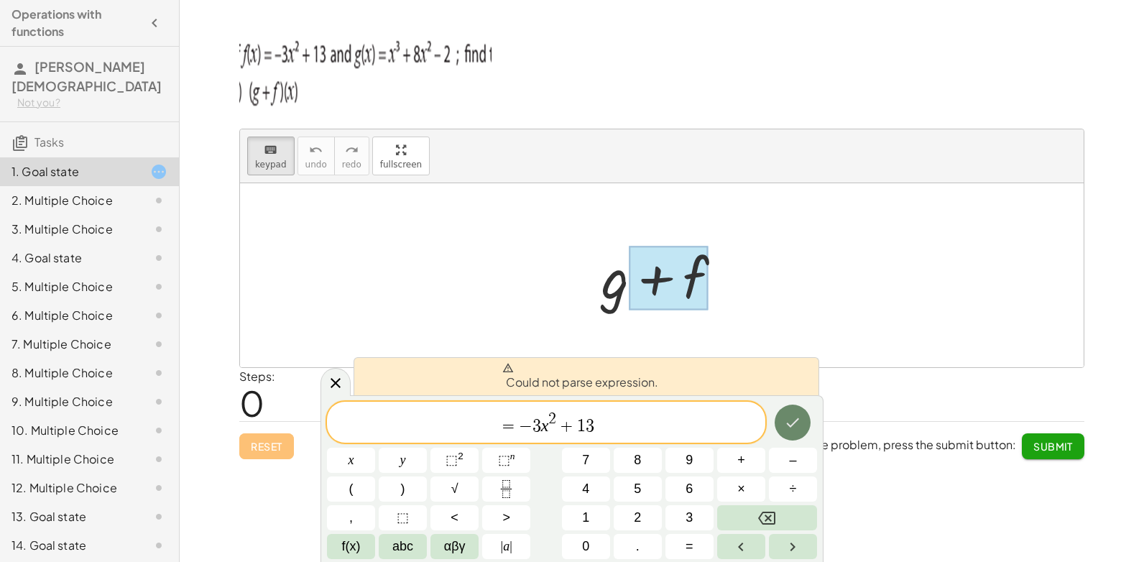
click at [808, 417] on button "Done" at bounding box center [792, 422] width 36 height 36
click at [805, 417] on button "Done" at bounding box center [792, 422] width 36 height 36
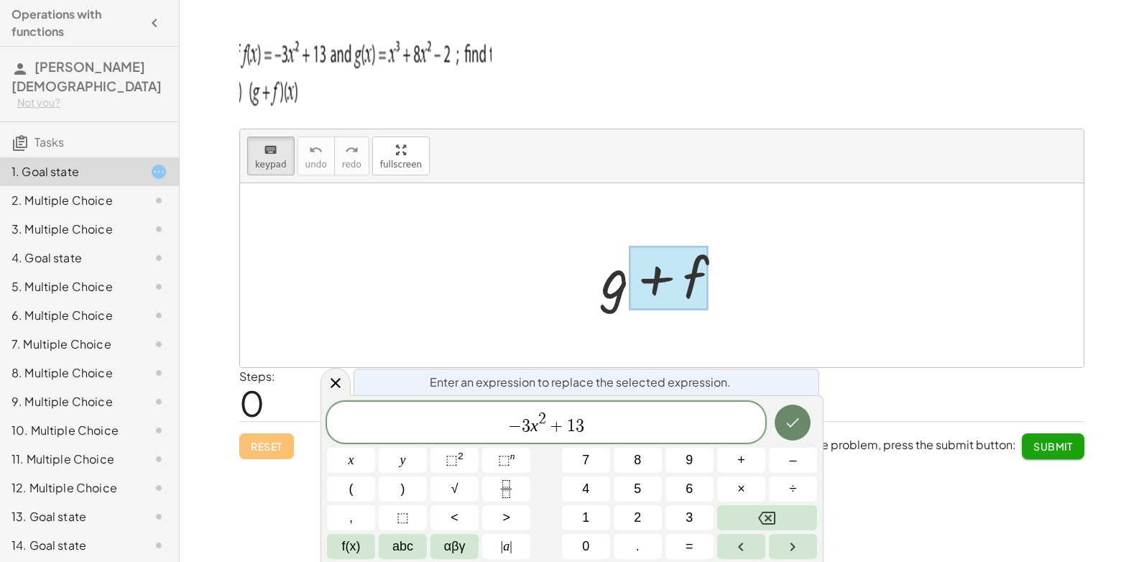
click at [800, 431] on icon "Done" at bounding box center [792, 422] width 17 height 17
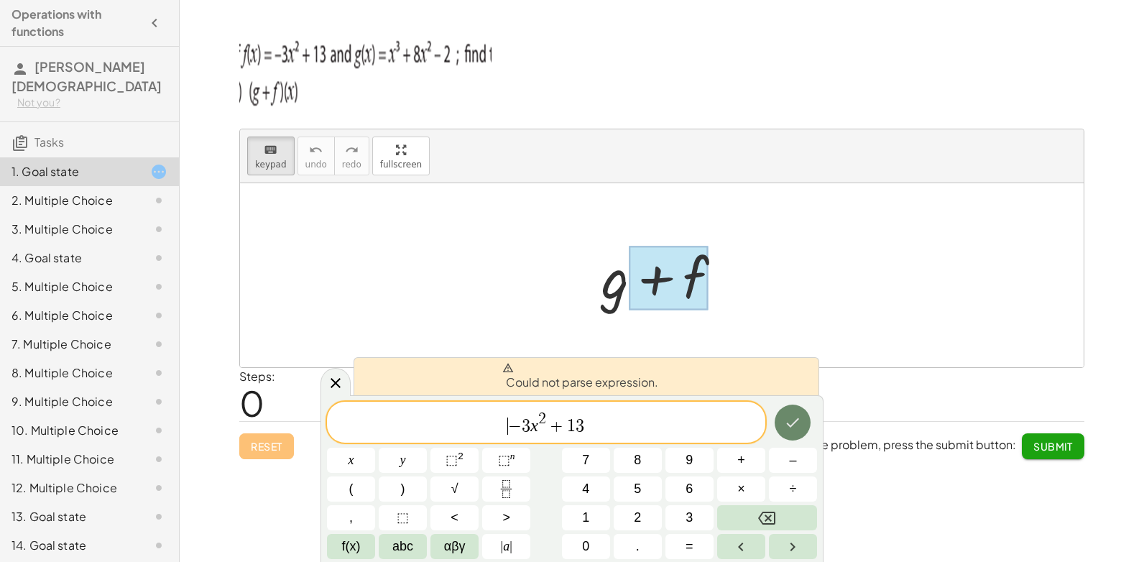
click at [798, 431] on icon "Done" at bounding box center [792, 422] width 17 height 17
drag, startPoint x: 598, startPoint y: 425, endPoint x: 457, endPoint y: 443, distance: 142.6
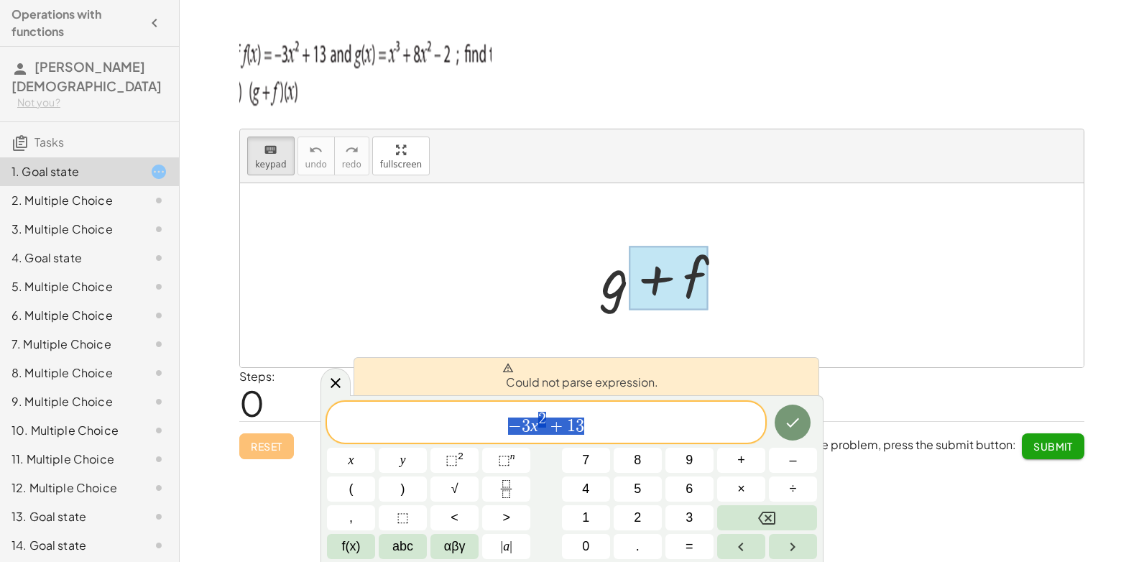
click at [457, 443] on div "******** − 3 x 2 + 1 3 x y ⬚ 2 ⬚ n 7 8 9 + – ( ) √ 4 5 6 × ÷ , ⬚ < > 1 2 3 f(x)…" at bounding box center [572, 480] width 490 height 157
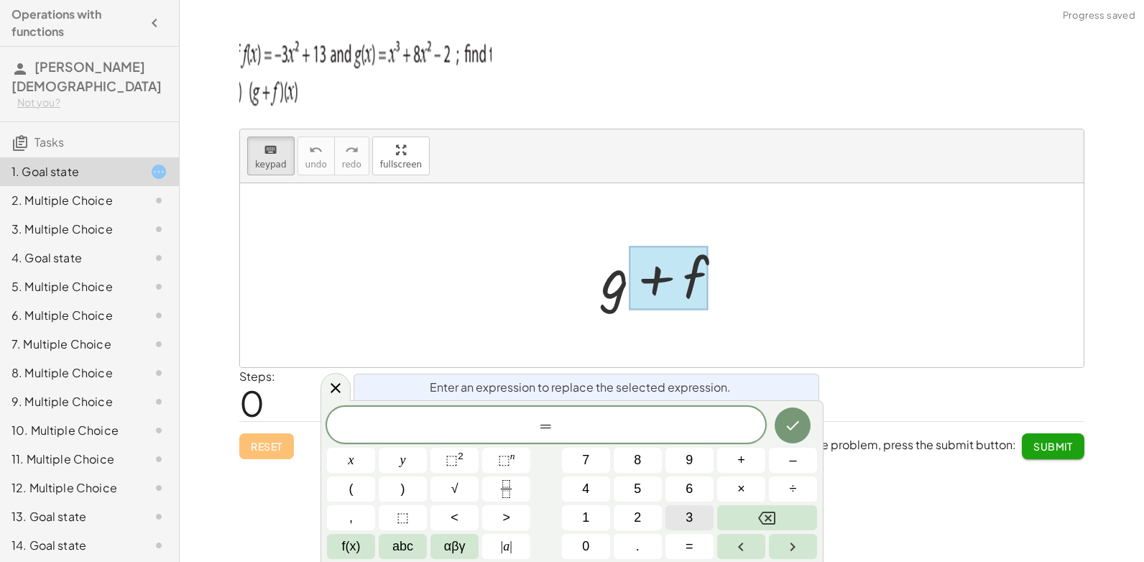
click at [692, 516] on span "3" at bounding box center [688, 517] width 7 height 19
click at [360, 455] on button "x" at bounding box center [351, 460] width 48 height 25
click at [459, 460] on sup "2" at bounding box center [461, 455] width 6 height 11
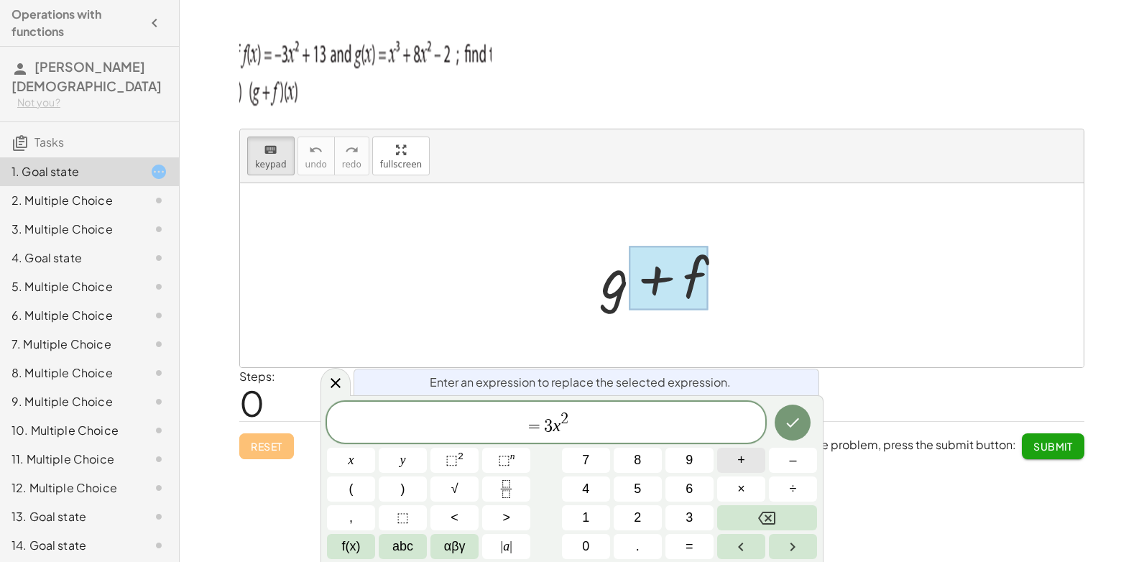
click at [735, 462] on button "+" at bounding box center [741, 460] width 48 height 25
click at [637, 430] on span "= 3 x 2 +" at bounding box center [546, 423] width 438 height 26
click at [801, 412] on button "Done" at bounding box center [792, 422] width 36 height 36
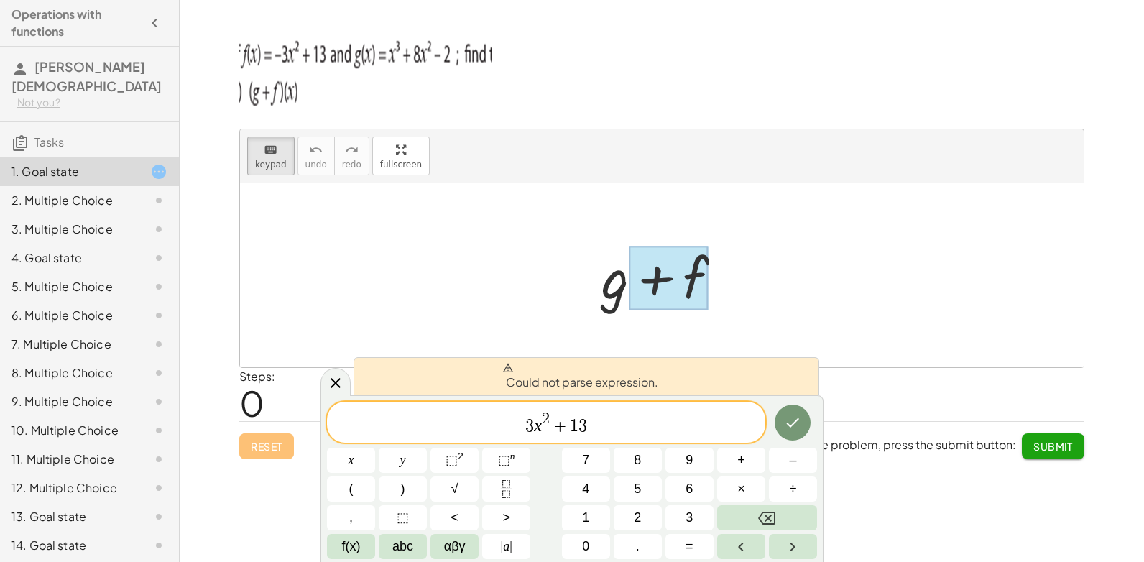
click at [552, 388] on span "Could not parse expression." at bounding box center [580, 376] width 156 height 29
click at [515, 432] on span "=" at bounding box center [515, 425] width 21 height 17
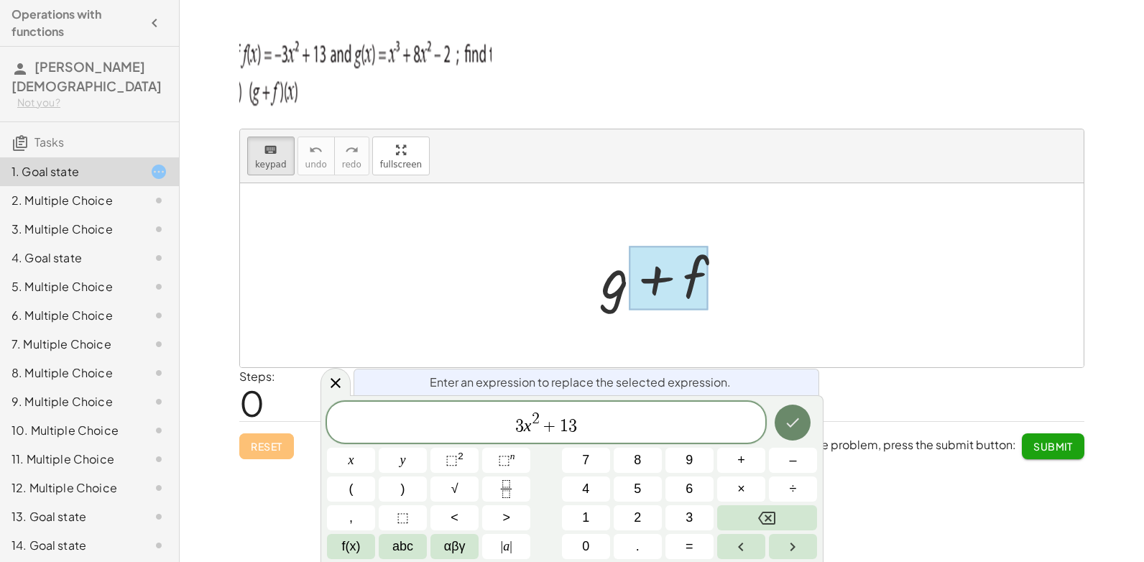
click at [797, 425] on icon "Done" at bounding box center [792, 422] width 17 height 17
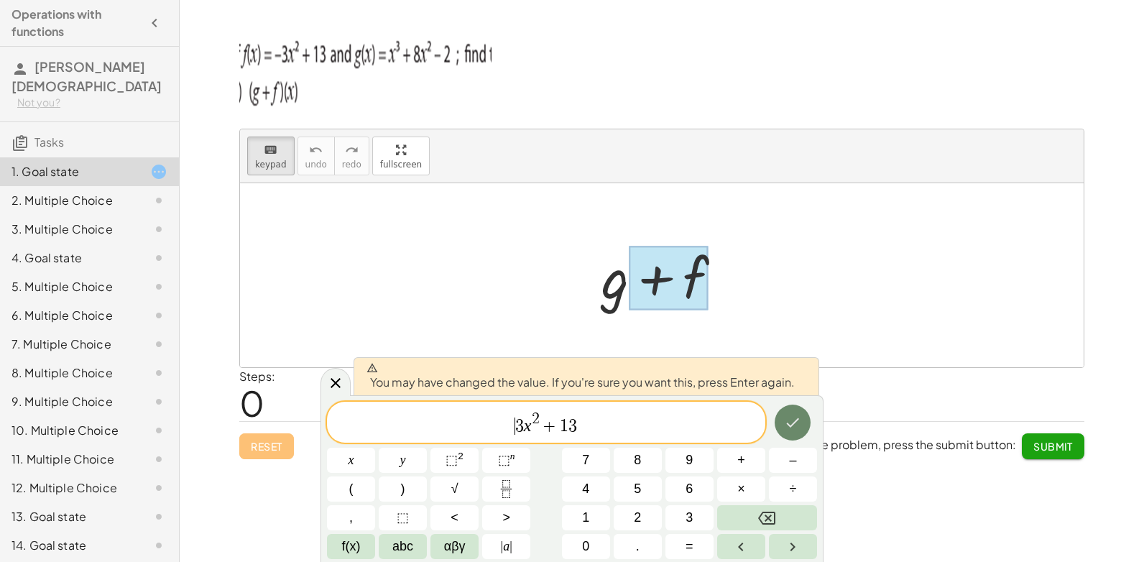
click at [797, 425] on icon "Done" at bounding box center [792, 422] width 17 height 17
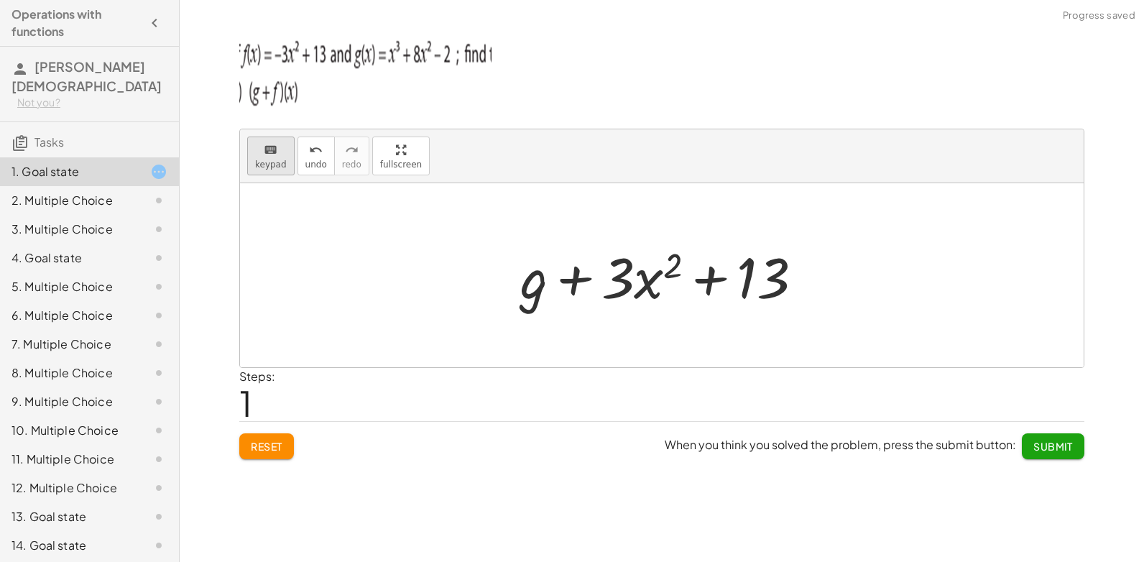
click at [261, 153] on div "keyboard" at bounding box center [271, 149] width 32 height 17
click at [529, 298] on div at bounding box center [533, 277] width 27 height 67
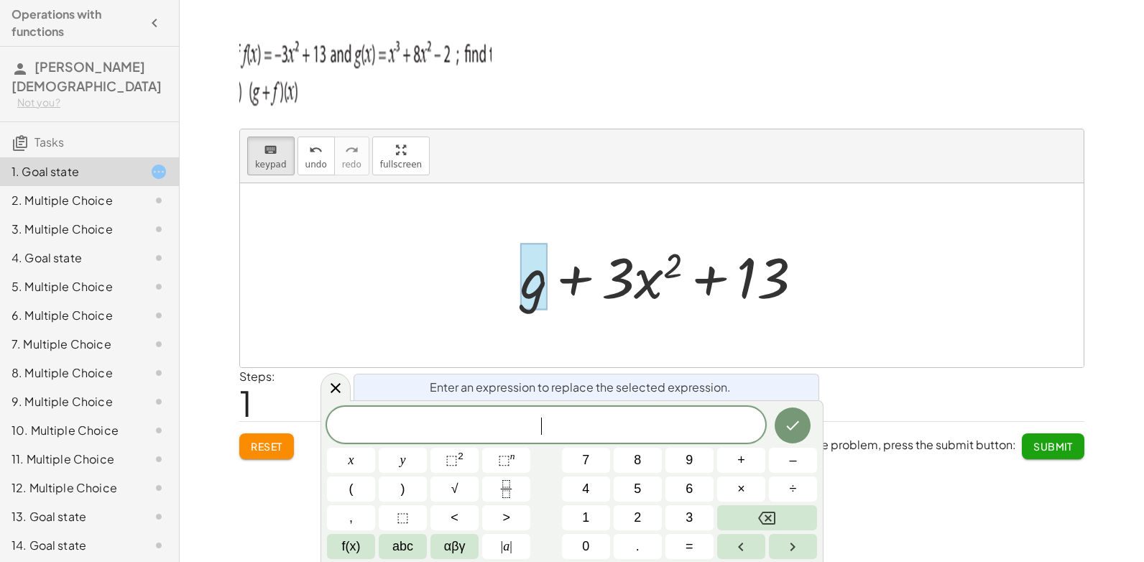
click at [653, 297] on div at bounding box center [667, 276] width 308 height 74
click at [798, 425] on icon "Done" at bounding box center [792, 425] width 17 height 17
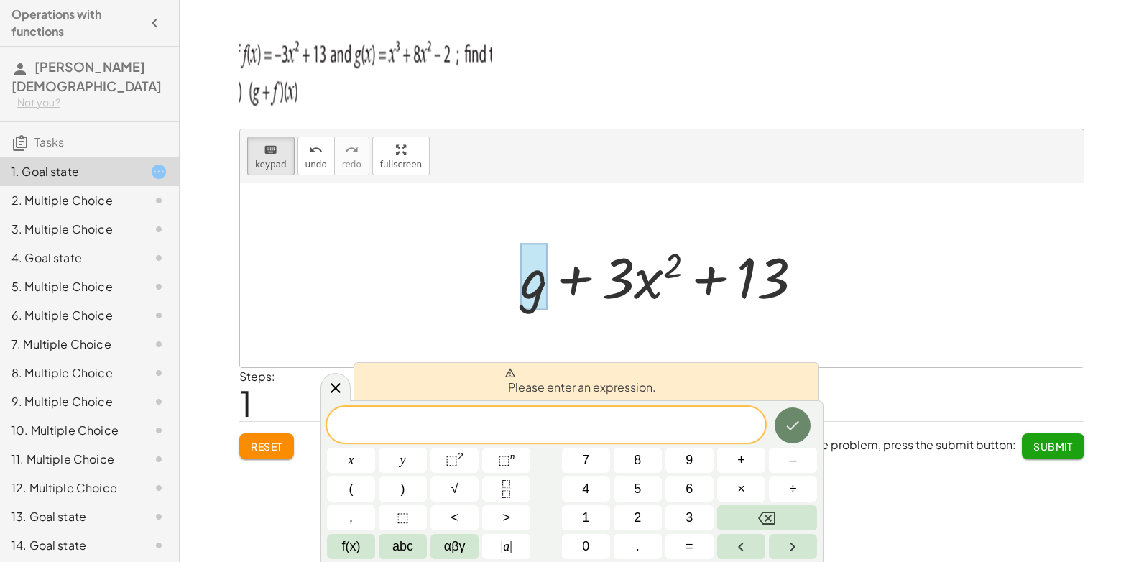
click at [794, 423] on icon "Done" at bounding box center [792, 425] width 17 height 17
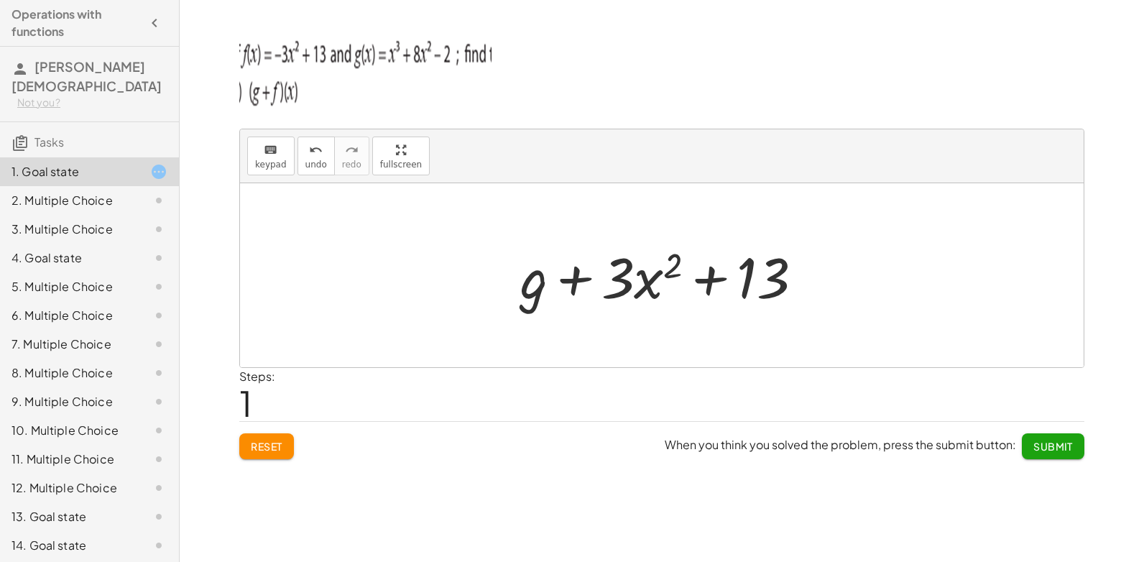
click at [271, 440] on span "Reset" at bounding box center [267, 446] width 32 height 13
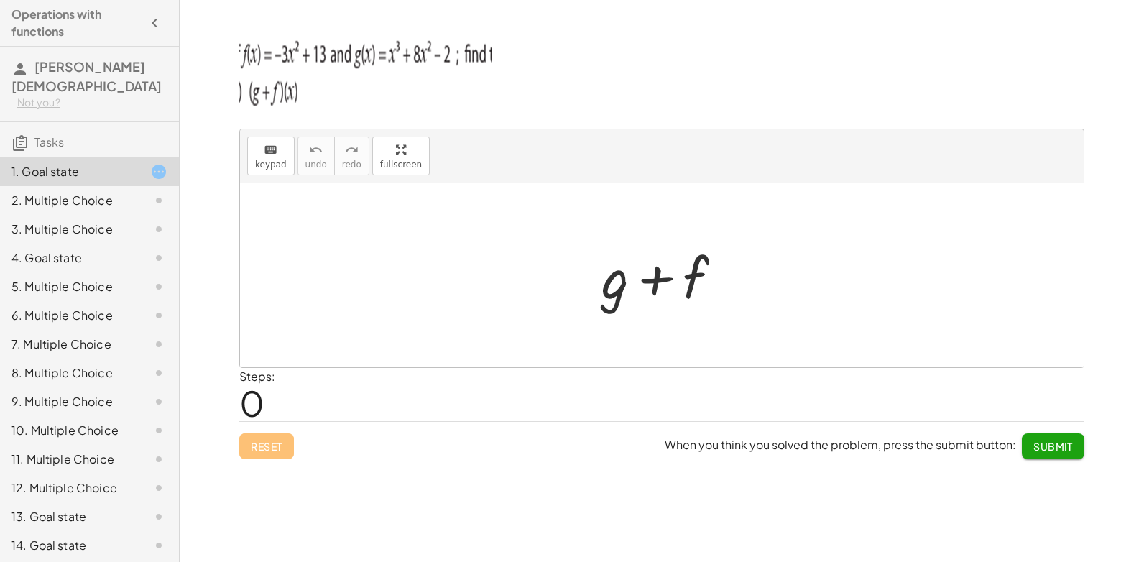
click at [107, 163] on div "1. Goal state" at bounding box center [69, 171] width 116 height 17
click at [116, 244] on div "2. Multiple Choice" at bounding box center [89, 258] width 179 height 29
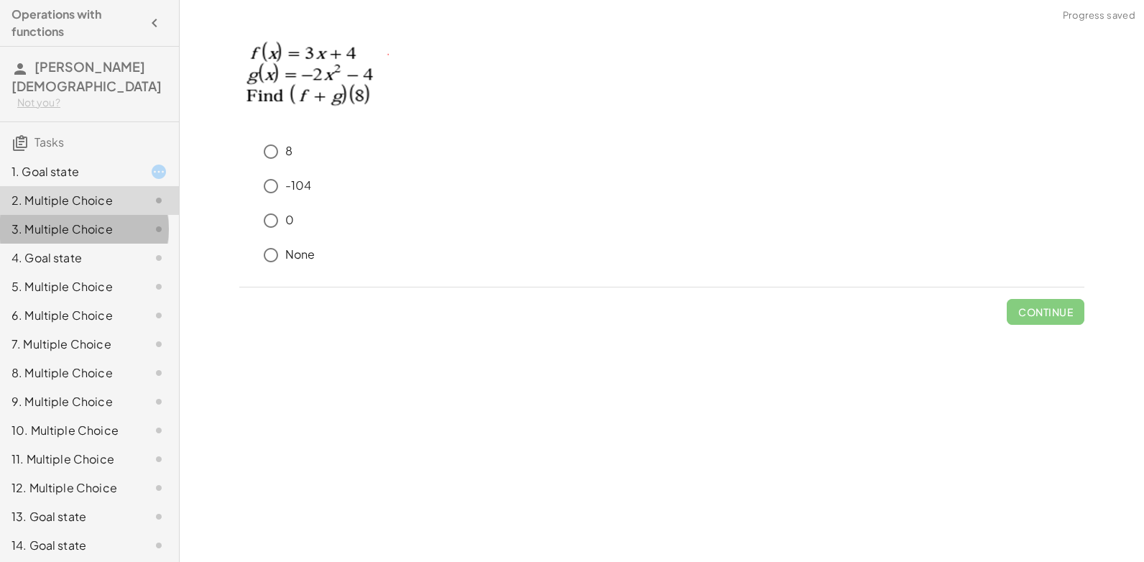
click at [137, 221] on div at bounding box center [147, 229] width 40 height 17
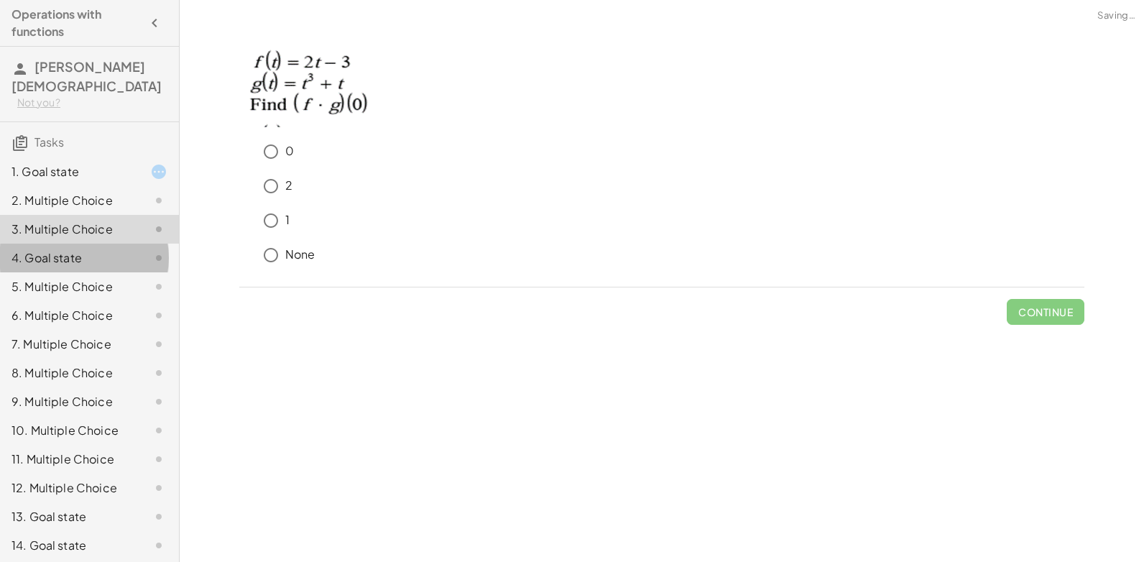
click at [127, 249] on div at bounding box center [147, 257] width 40 height 17
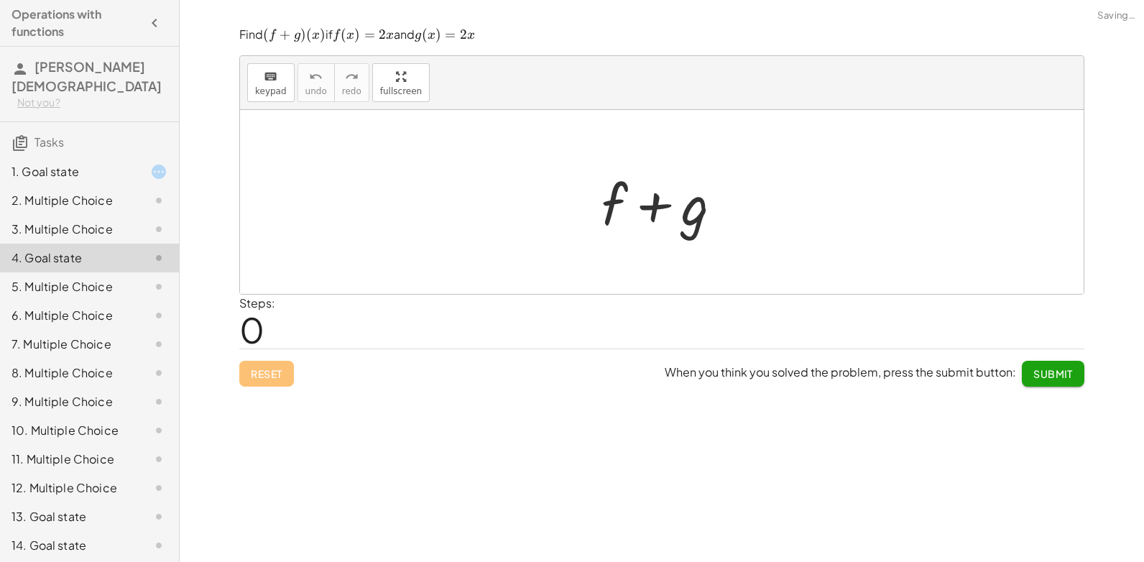
click at [128, 278] on div at bounding box center [147, 286] width 40 height 17
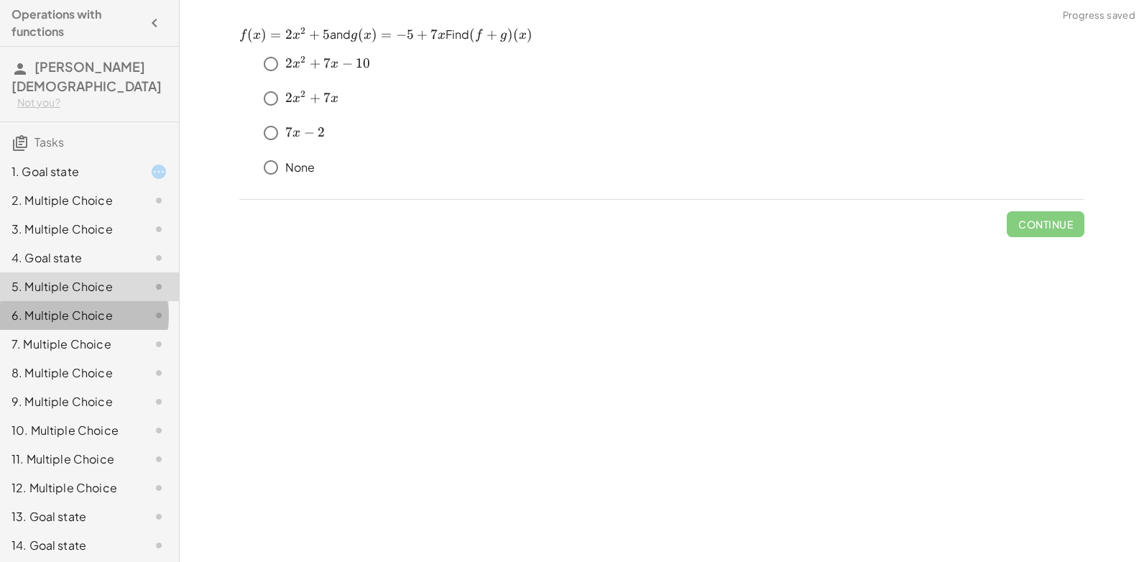
click at [127, 307] on div at bounding box center [147, 315] width 40 height 17
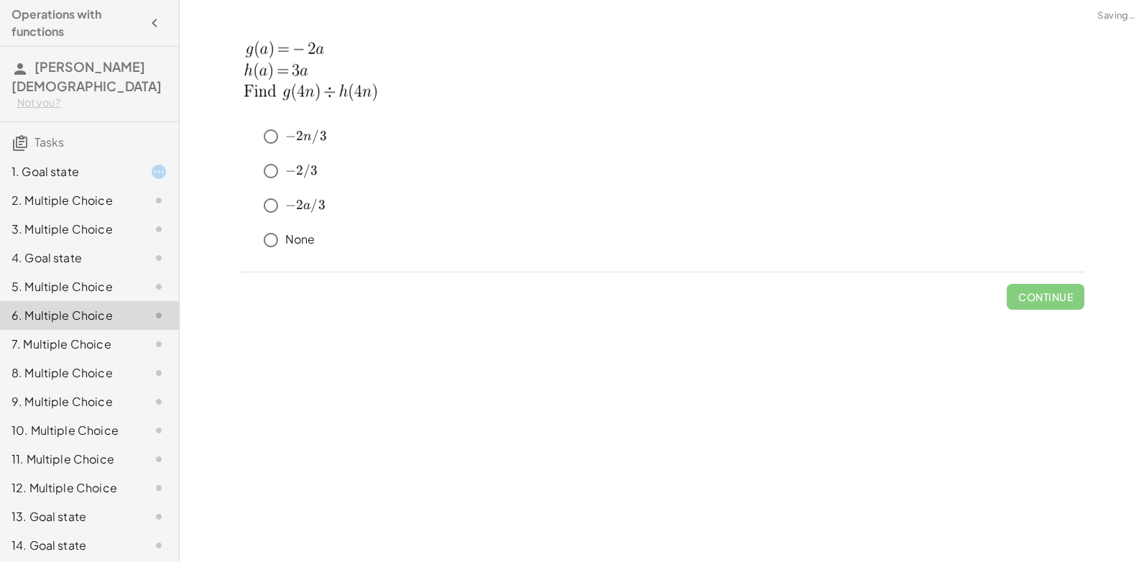
click at [127, 335] on div at bounding box center [147, 343] width 40 height 17
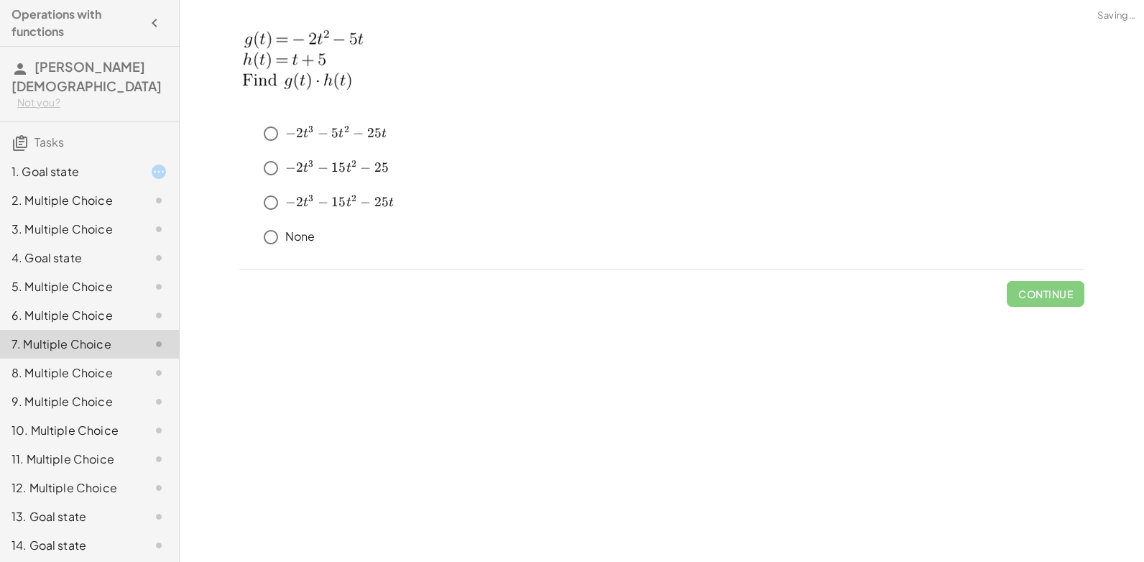
click at [127, 364] on div at bounding box center [147, 372] width 40 height 17
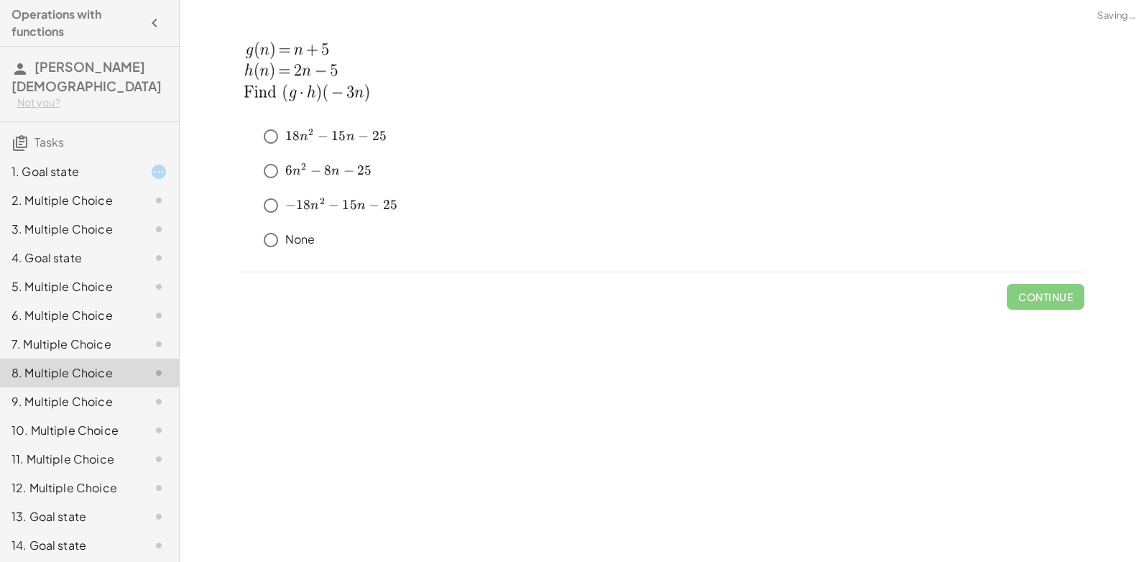
click at [128, 445] on div "9. Multiple Choice" at bounding box center [89, 459] width 179 height 29
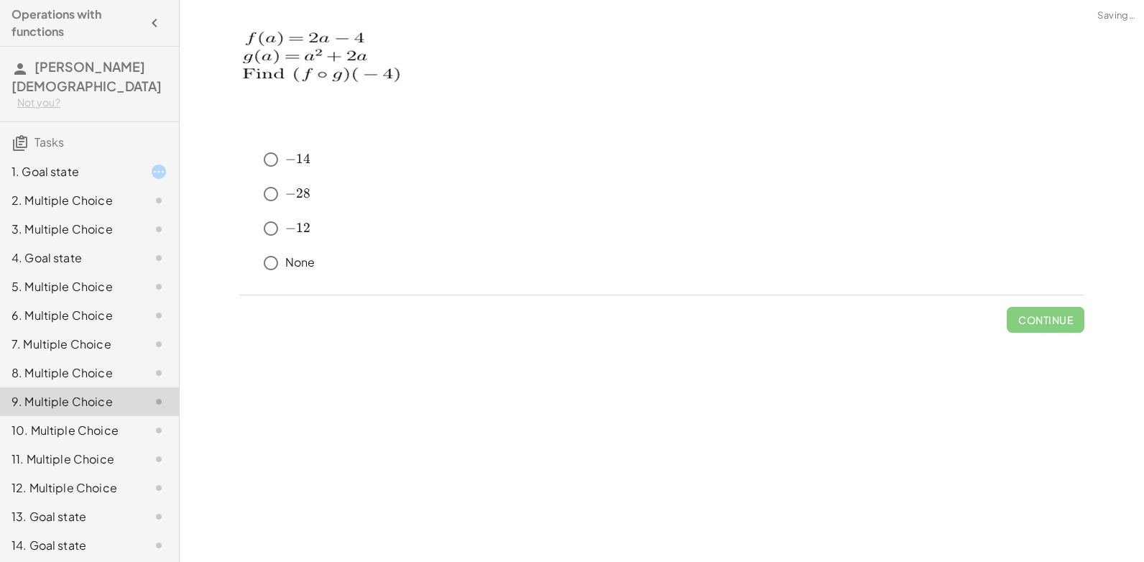
click at [129, 473] on div "10. Multiple Choice" at bounding box center [89, 487] width 179 height 29
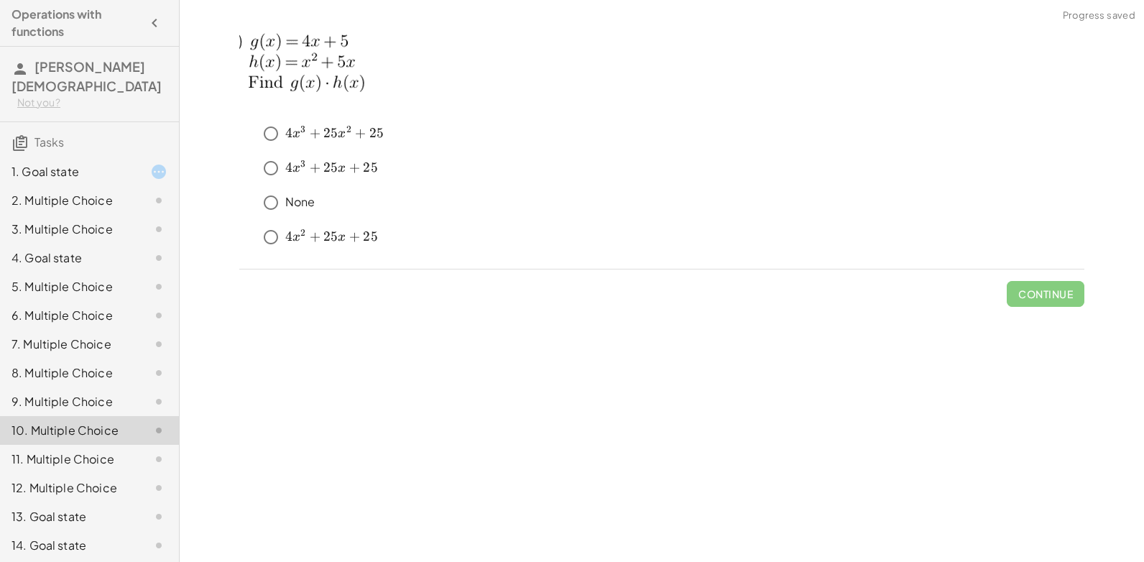
scroll to position [23, 0]
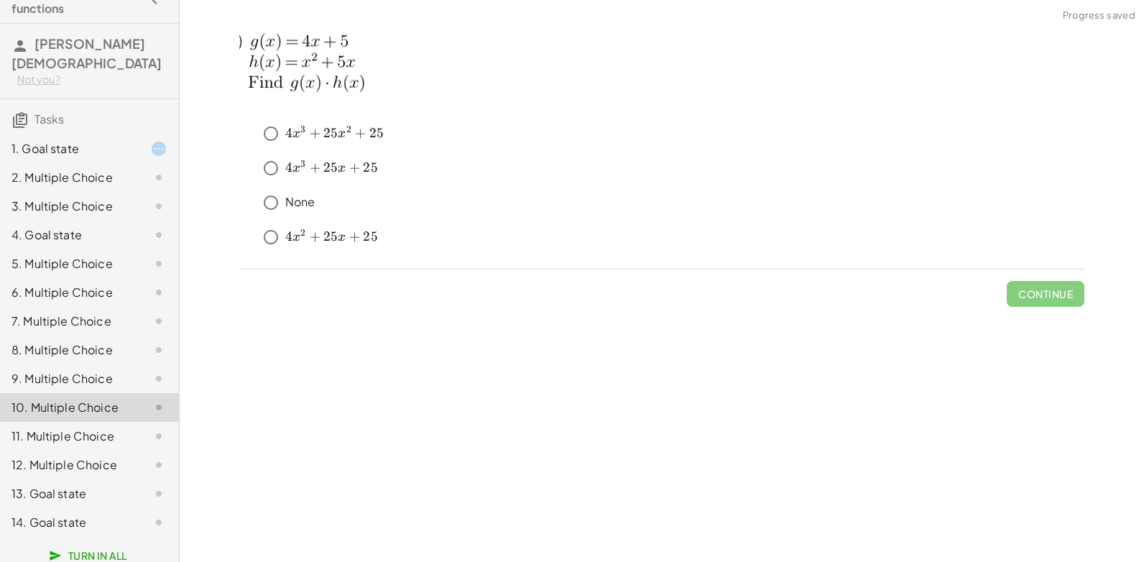
click at [150, 431] on icon at bounding box center [158, 435] width 17 height 17
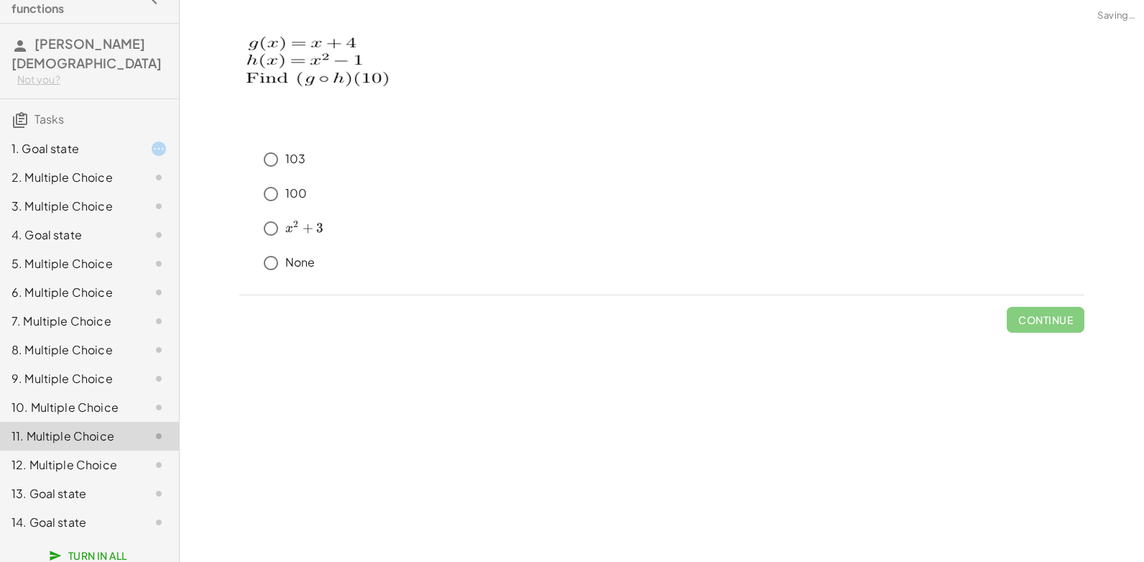
click at [126, 479] on div "13. Goal state" at bounding box center [89, 493] width 179 height 29
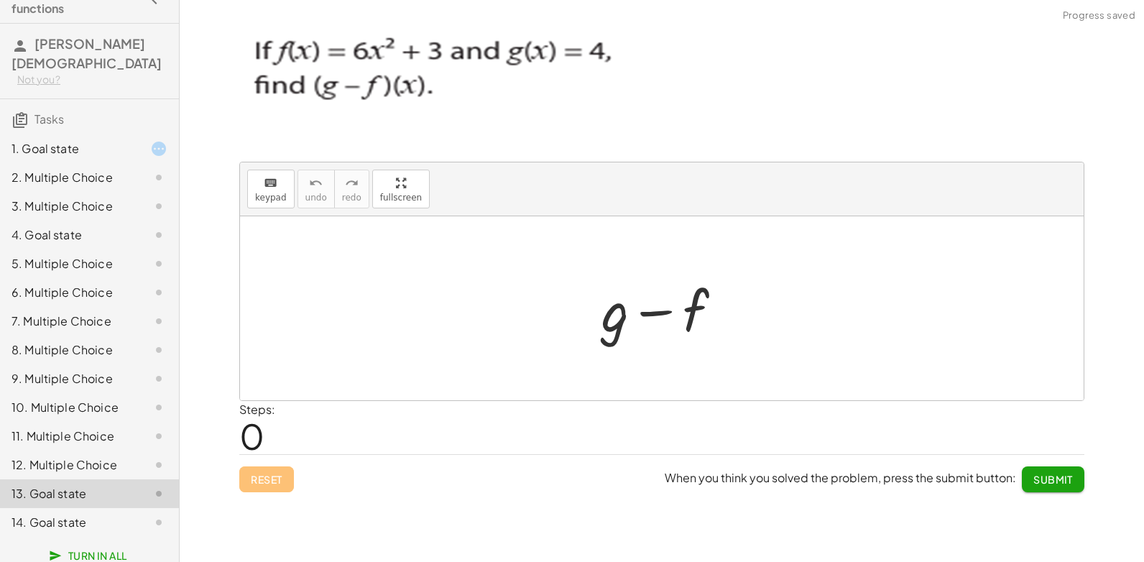
click at [127, 515] on div at bounding box center [147, 522] width 40 height 17
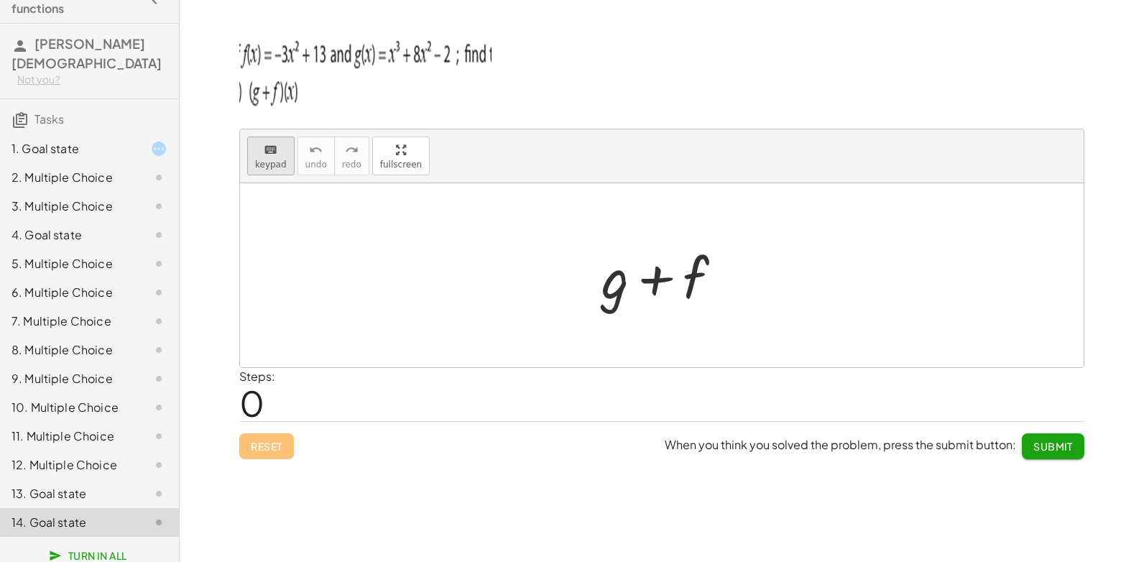
click at [277, 156] on div "keyboard" at bounding box center [271, 149] width 32 height 17
click at [127, 169] on div at bounding box center [147, 177] width 40 height 17
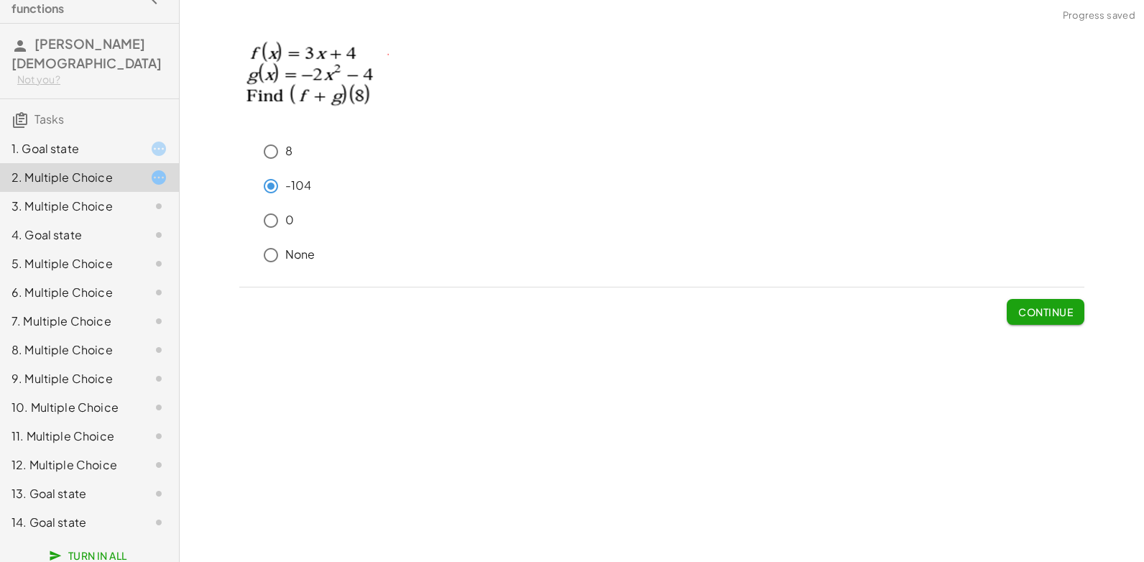
click at [1049, 309] on span "Continue" at bounding box center [1045, 311] width 55 height 13
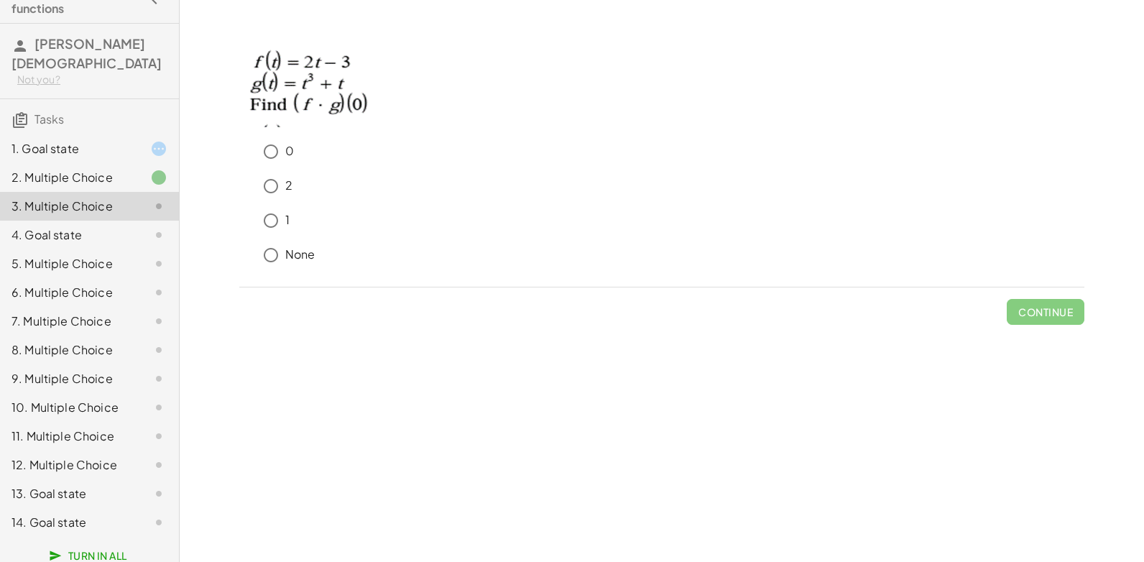
drag, startPoint x: 256, startPoint y: 56, endPoint x: 338, endPoint y: 22, distance: 89.3
click at [0, 0] on div "0 2 1 None Continue" at bounding box center [0, 0] width 0 height 0
drag, startPoint x: 313, startPoint y: 251, endPoint x: 254, endPoint y: 157, distance: 110.6
click at [254, 158] on div "0 2 1 None" at bounding box center [661, 206] width 845 height 138
click at [1024, 310] on span "Continue" at bounding box center [1045, 311] width 55 height 13
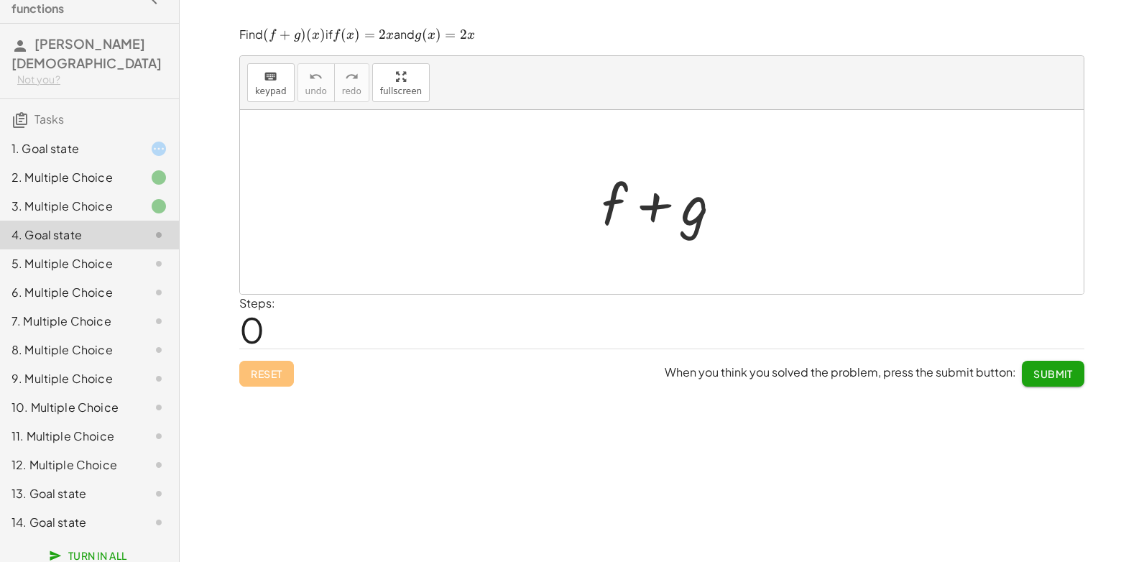
click at [150, 255] on icon at bounding box center [158, 263] width 17 height 17
